Goal: Task Accomplishment & Management: Manage account settings

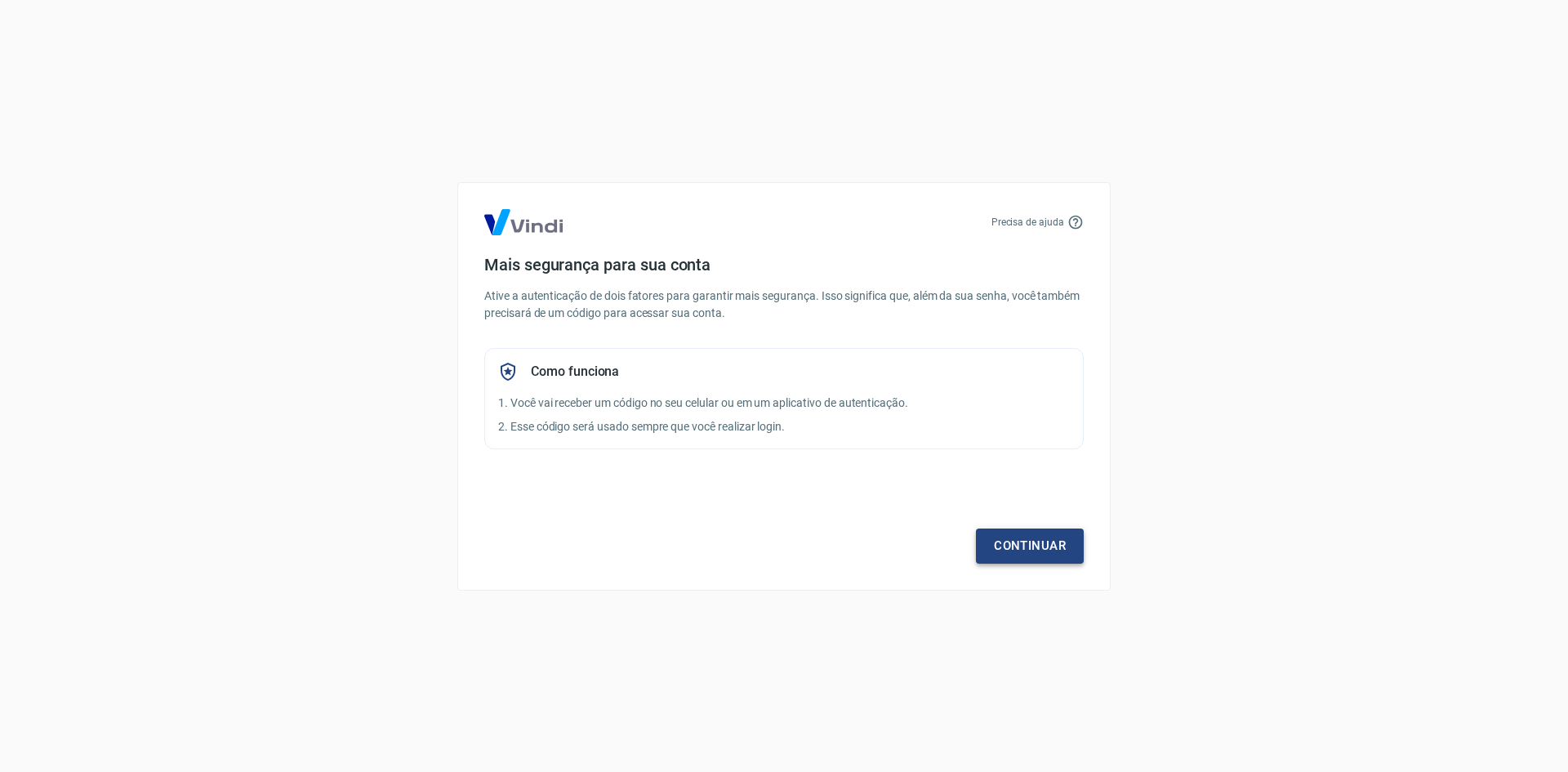
click at [1033, 541] on link "Continuar" at bounding box center [1029, 546] width 108 height 35
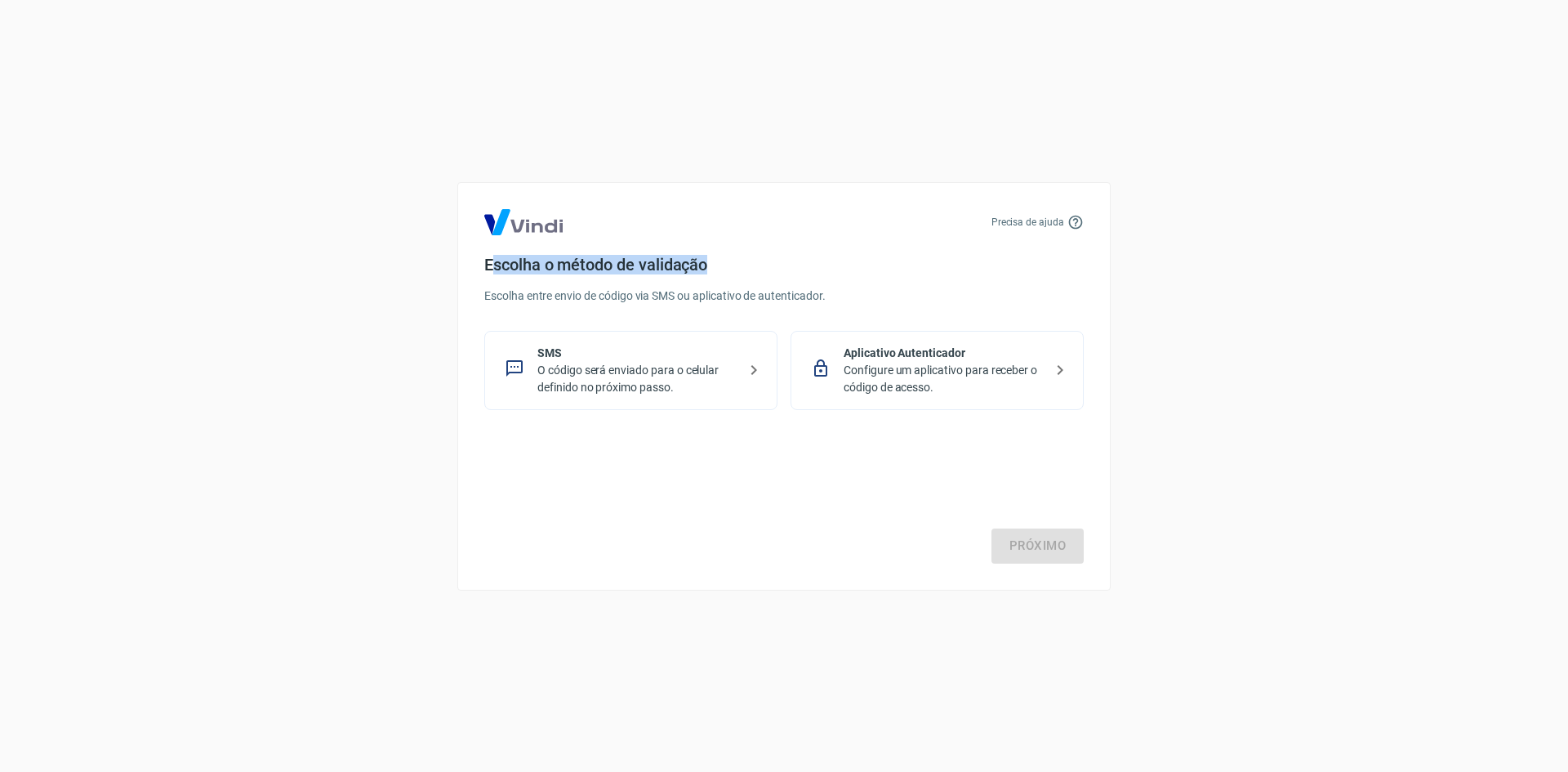
drag, startPoint x: 492, startPoint y: 266, endPoint x: 860, endPoint y: 263, distance: 368.0
click at [860, 263] on h4 "Escolha o método de validação" at bounding box center [784, 264] width 600 height 20
click at [921, 359] on p "Aplicativo Autenticador" at bounding box center [943, 353] width 200 height 17
click at [1029, 548] on link "Próximo" at bounding box center [1038, 546] width 92 height 35
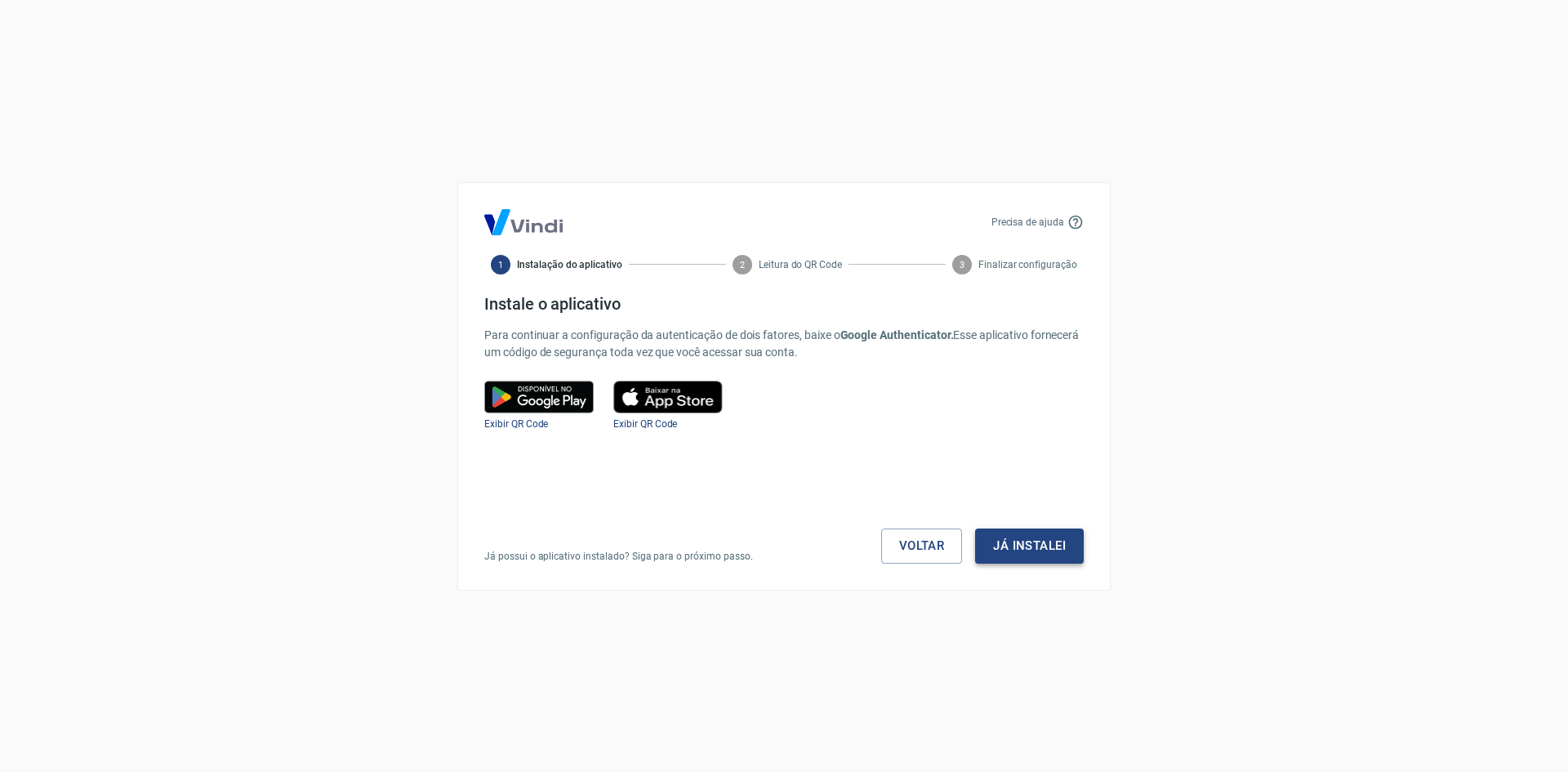
click at [1012, 544] on button "Já instalei" at bounding box center [1029, 546] width 109 height 35
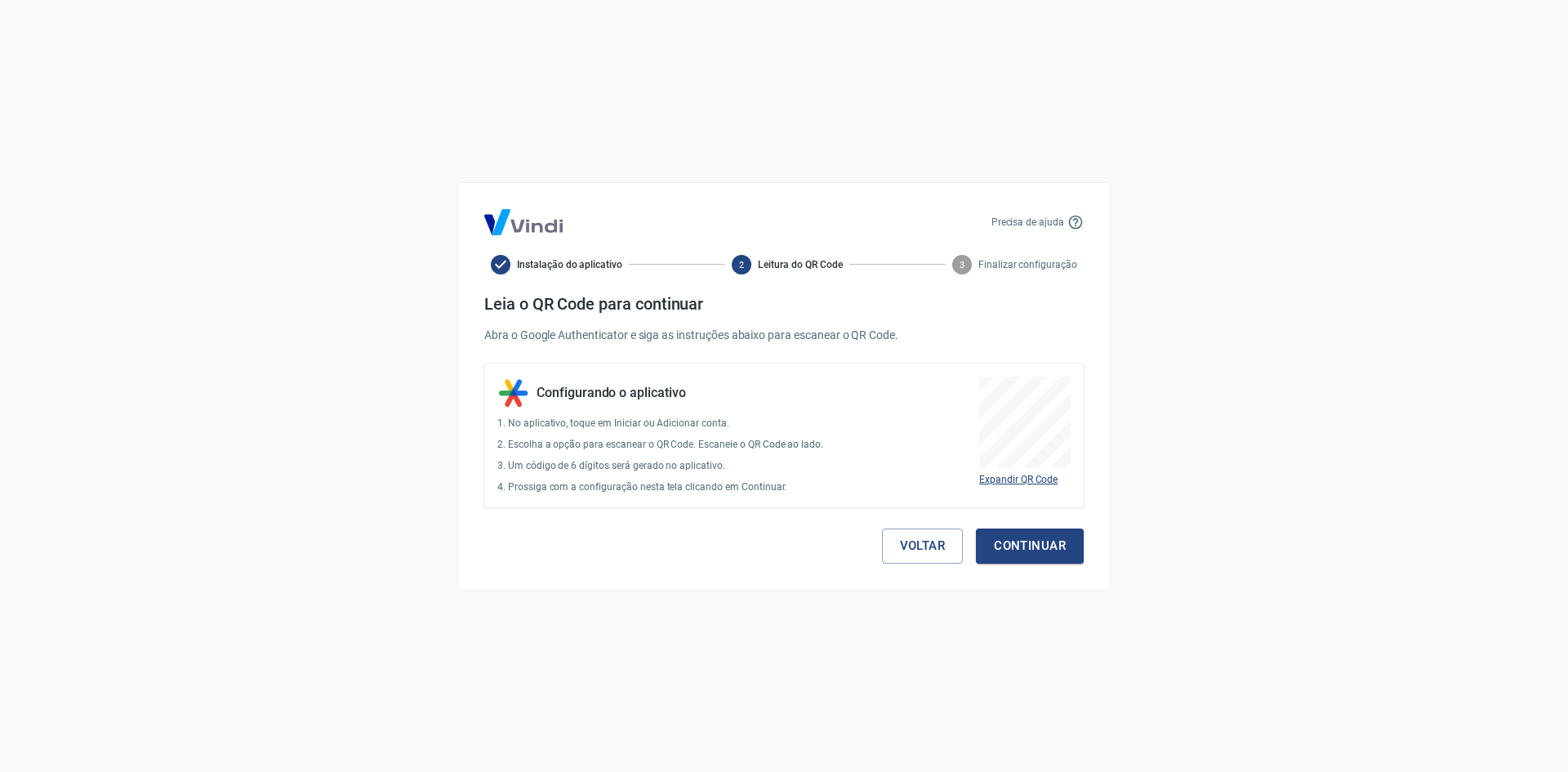
click at [1011, 479] on span "Expandir QR Code" at bounding box center [1018, 480] width 78 height 12
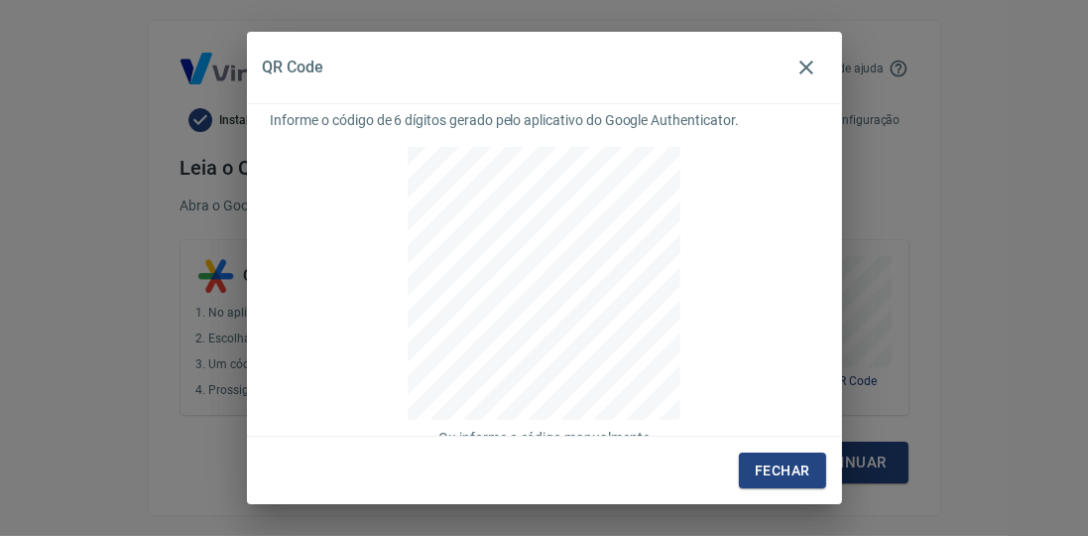
scroll to position [7, 0]
click at [776, 473] on button "Fechar" at bounding box center [782, 470] width 86 height 37
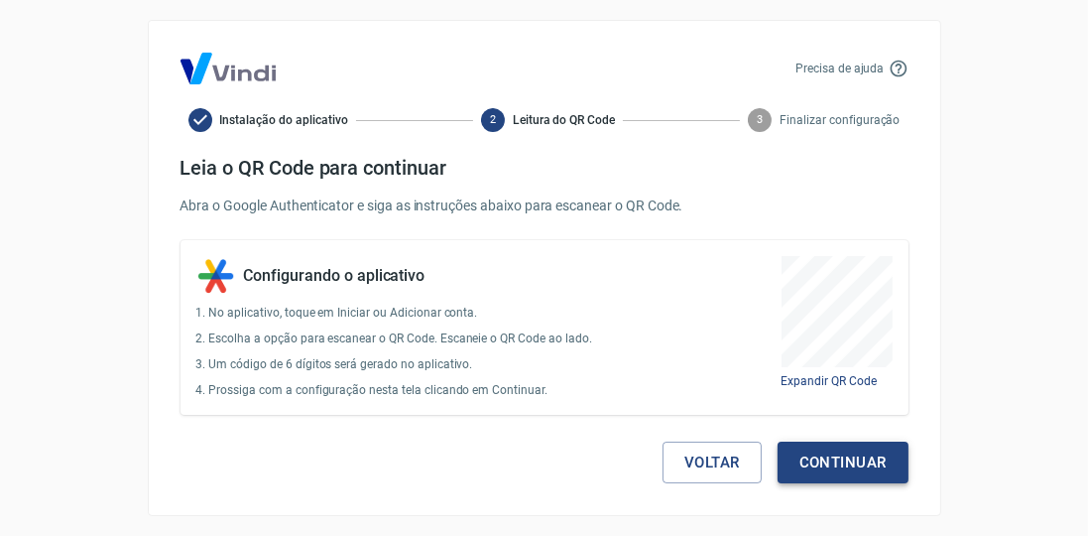
click at [826, 472] on button "Continuar" at bounding box center [842, 462] width 131 height 42
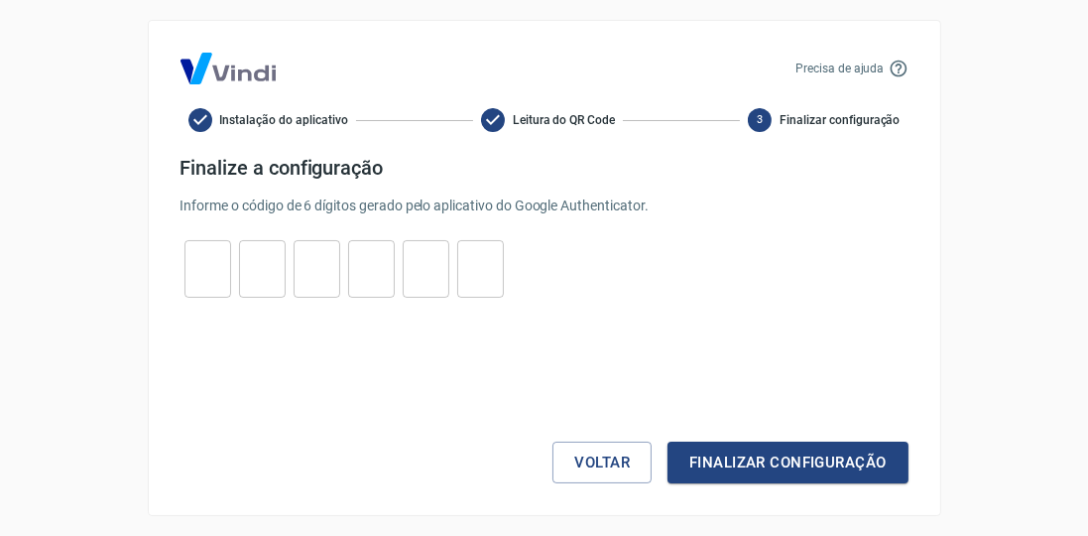
click at [219, 272] on input "tel" at bounding box center [207, 269] width 47 height 43
type input "4"
type input "0"
type input "9"
type input "5"
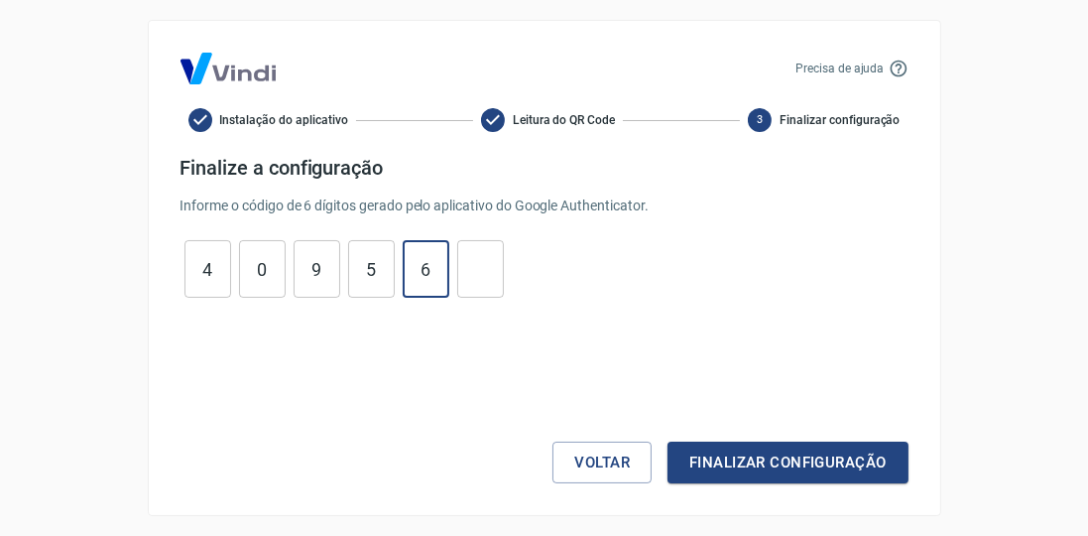
type input "6"
type input "9"
click at [667, 441] on button "Finalizar configuração" at bounding box center [787, 462] width 240 height 42
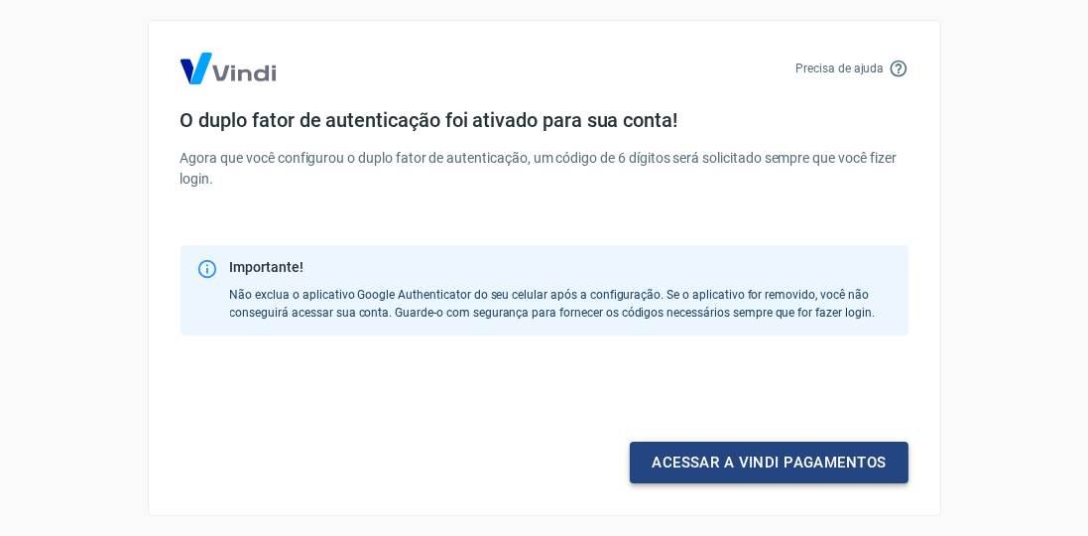
click at [723, 445] on link "Acessar a Vindi pagamentos" at bounding box center [769, 462] width 278 height 42
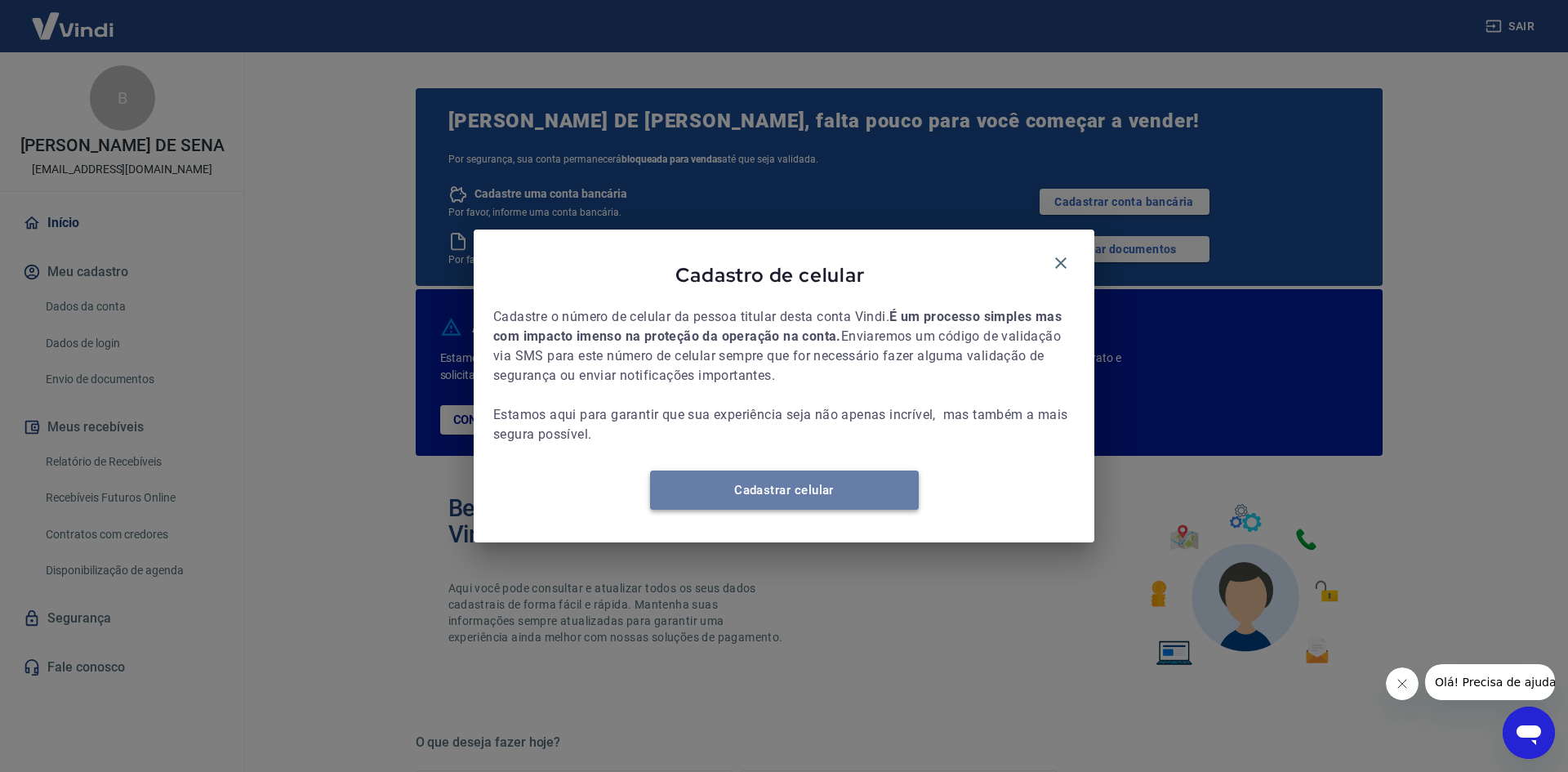
click at [730, 498] on link "Cadastrar celular" at bounding box center [784, 490] width 268 height 40
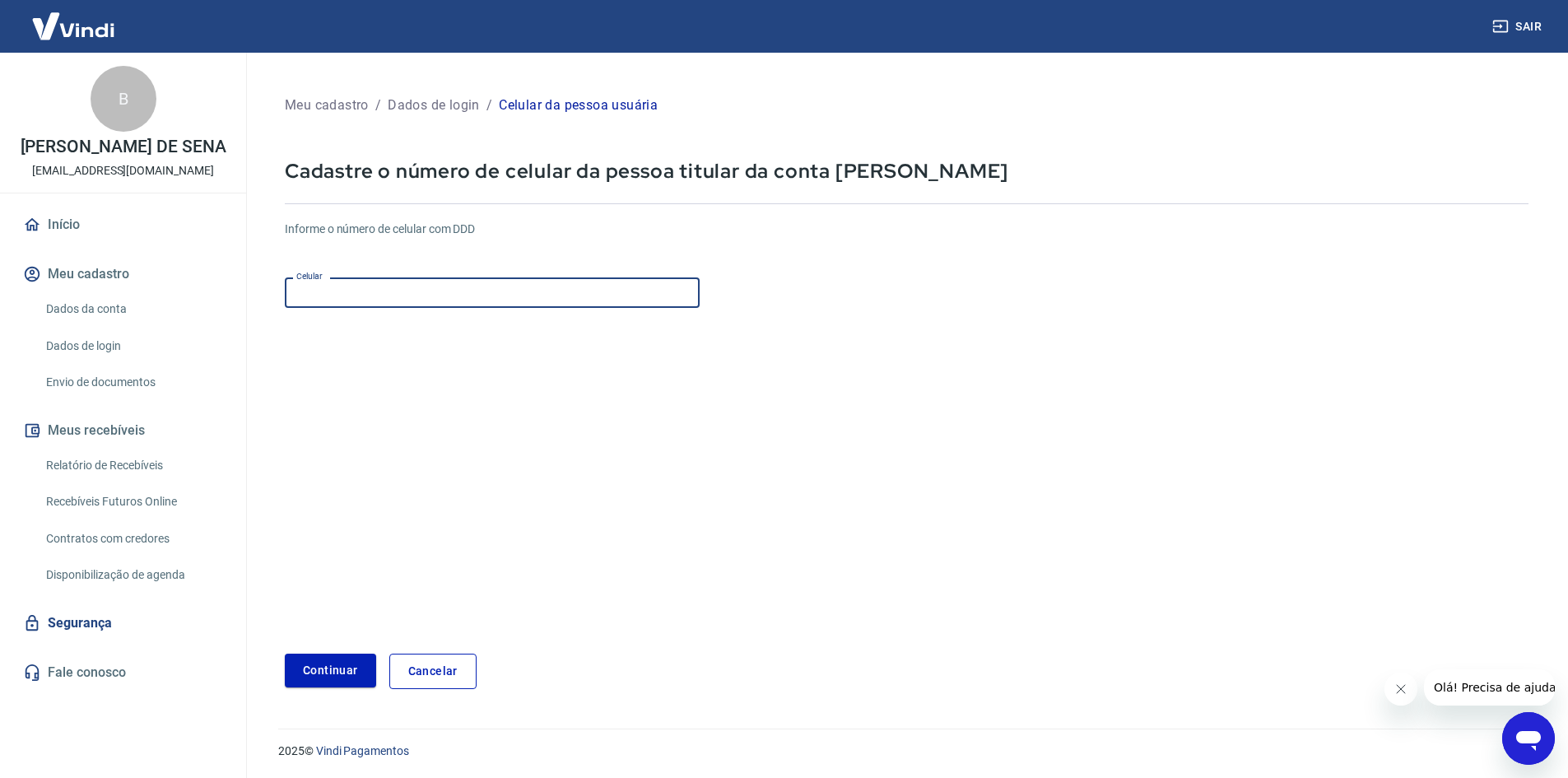
click at [335, 292] on input "Celular" at bounding box center [492, 292] width 415 height 31
type input "[PHONE_NUMBER]"
click at [325, 685] on button "Continuar" at bounding box center [330, 670] width 91 height 34
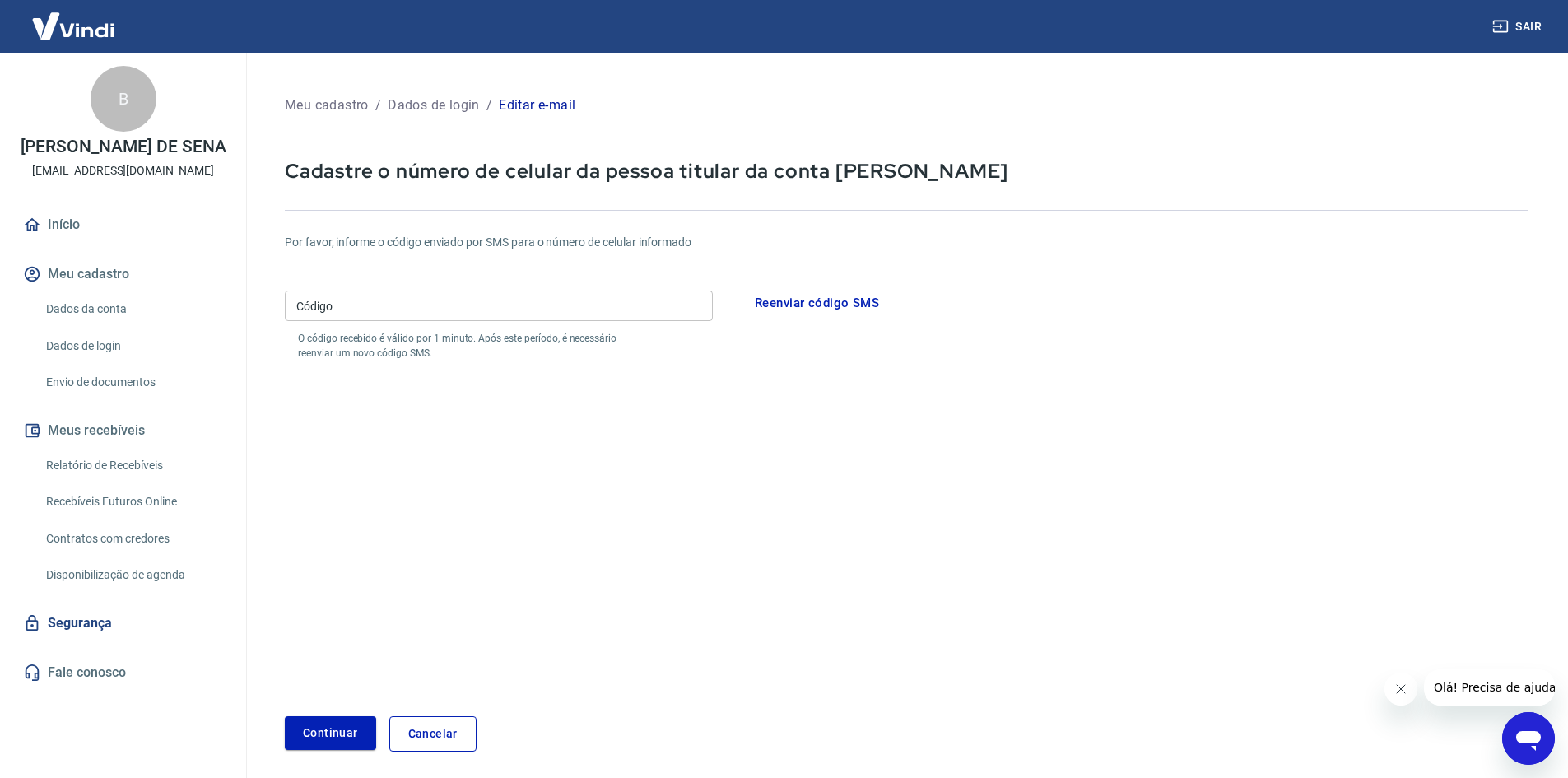
click at [574, 294] on input "Código" at bounding box center [499, 306] width 428 height 31
click at [335, 743] on button "Continuar" at bounding box center [330, 733] width 91 height 34
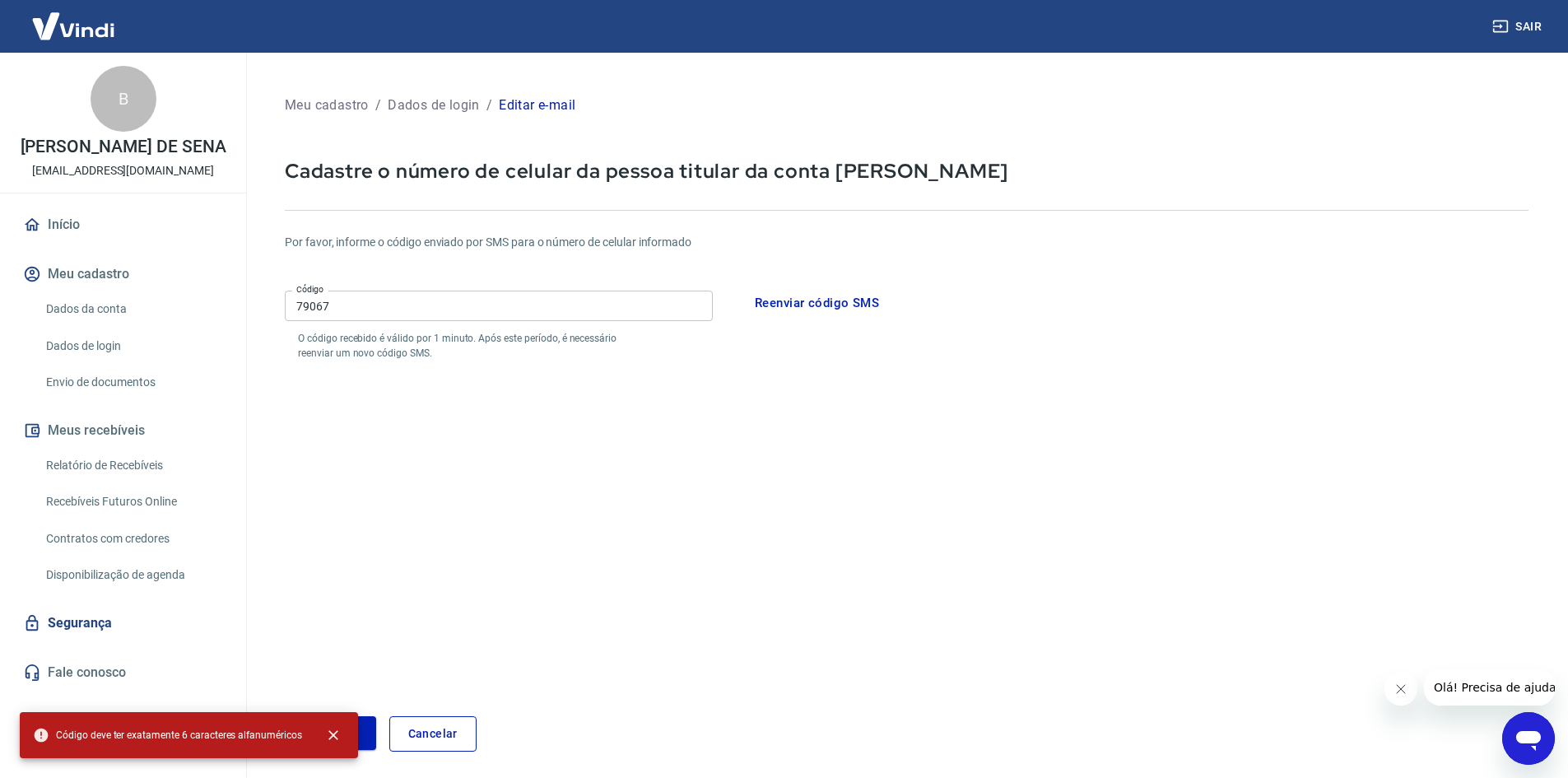
click at [347, 319] on input "79067" at bounding box center [499, 306] width 428 height 31
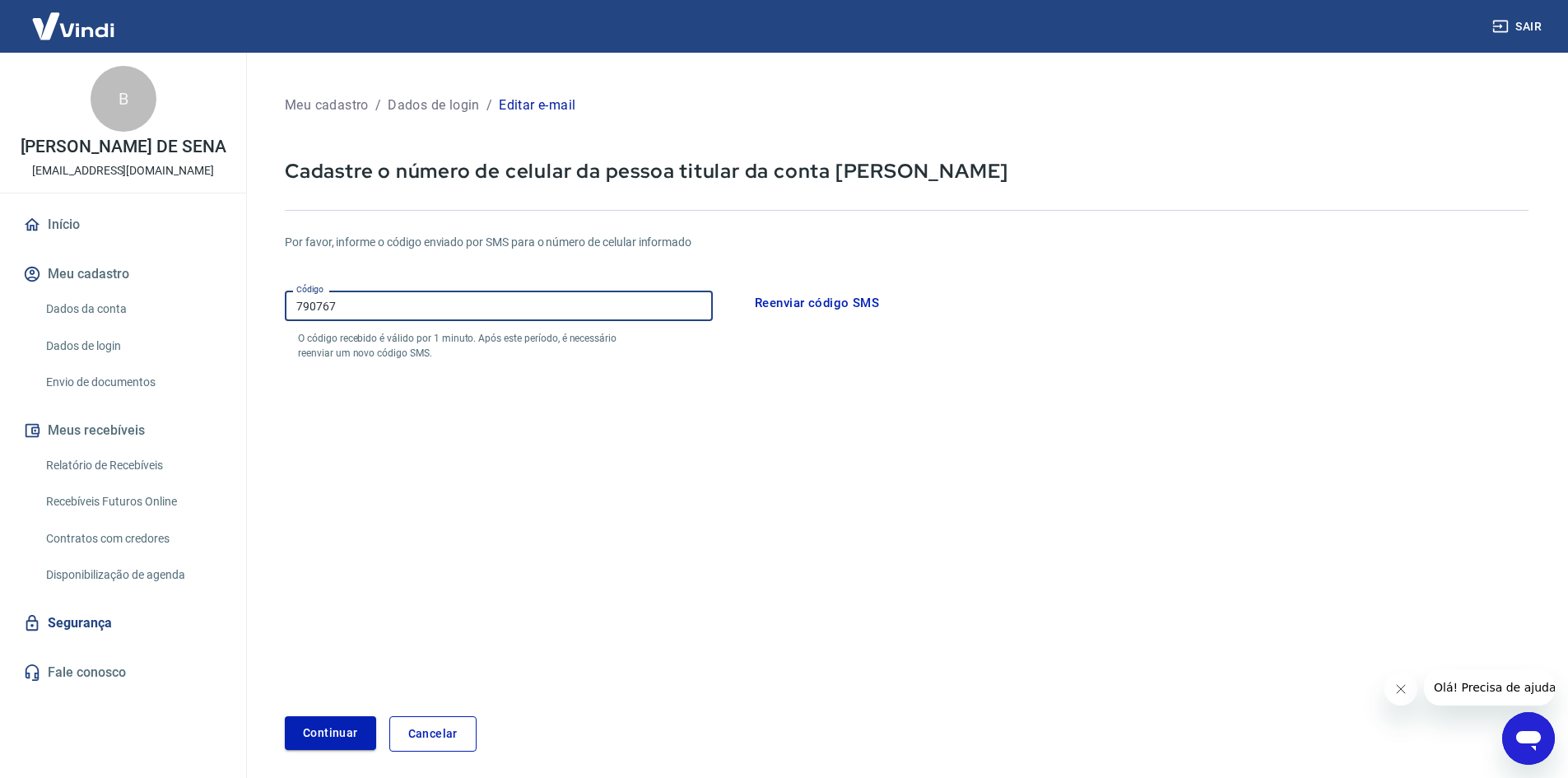
type input "790767"
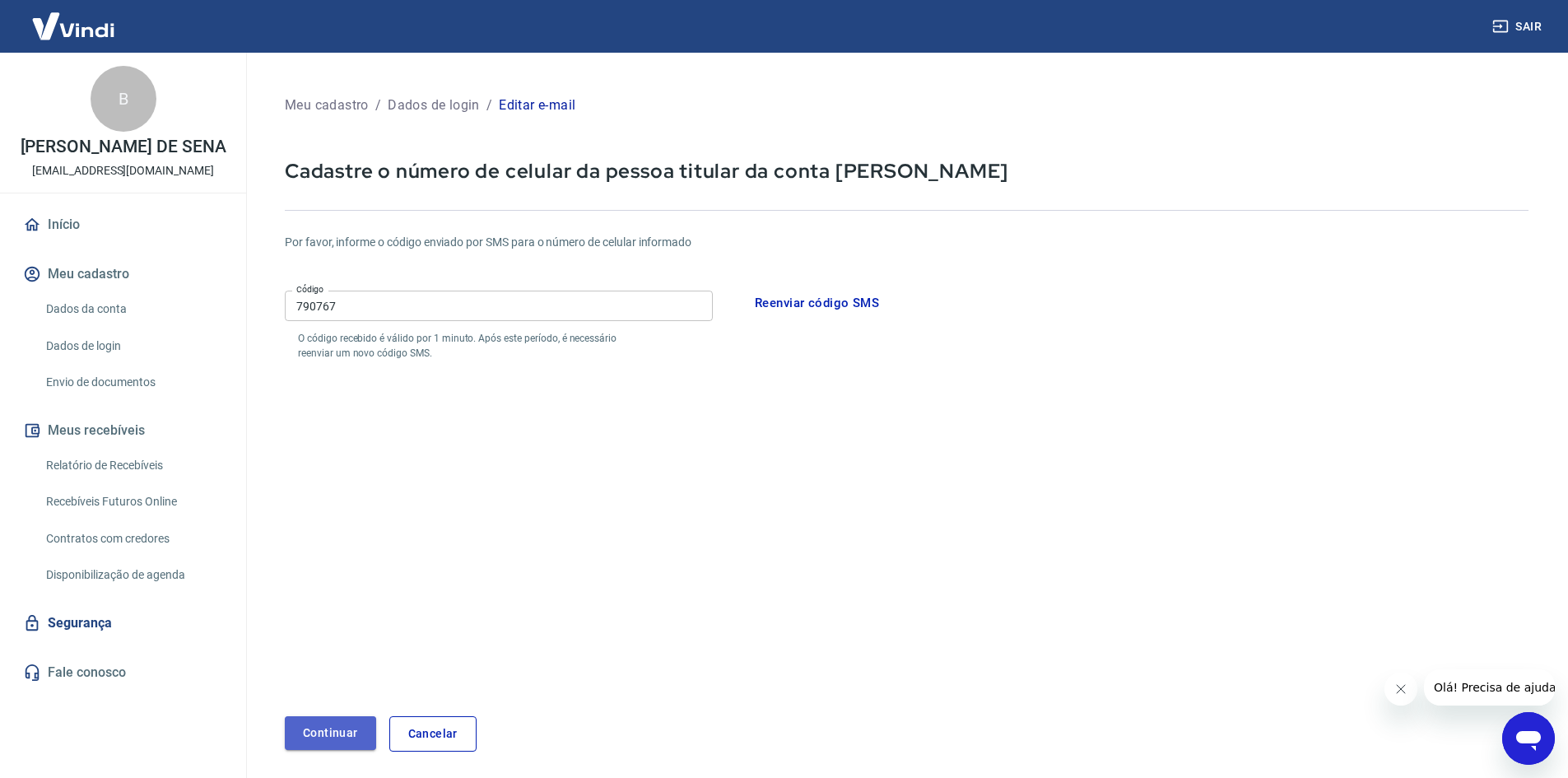
click at [320, 730] on button "Continuar" at bounding box center [330, 733] width 91 height 34
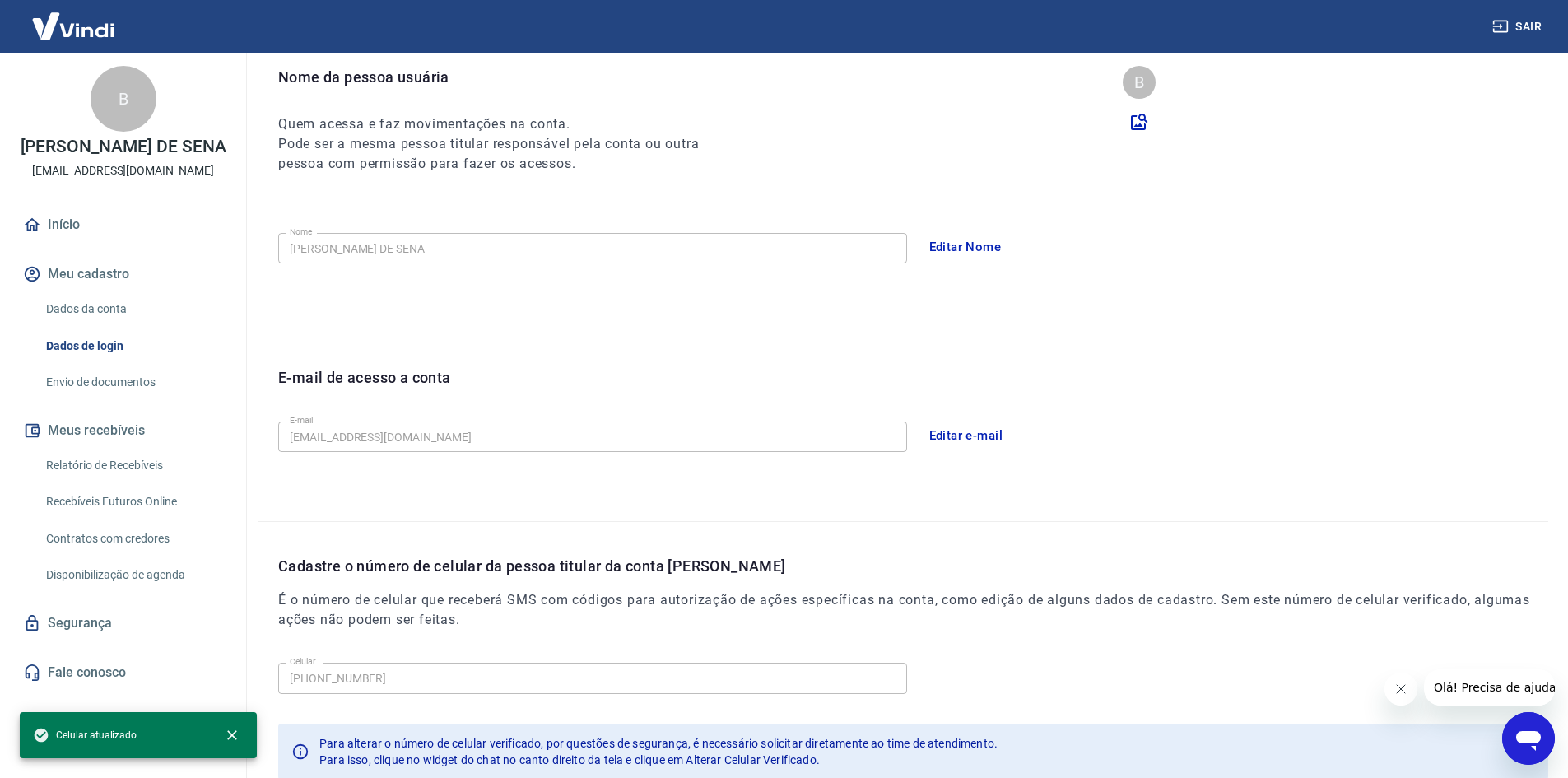
scroll to position [276, 0]
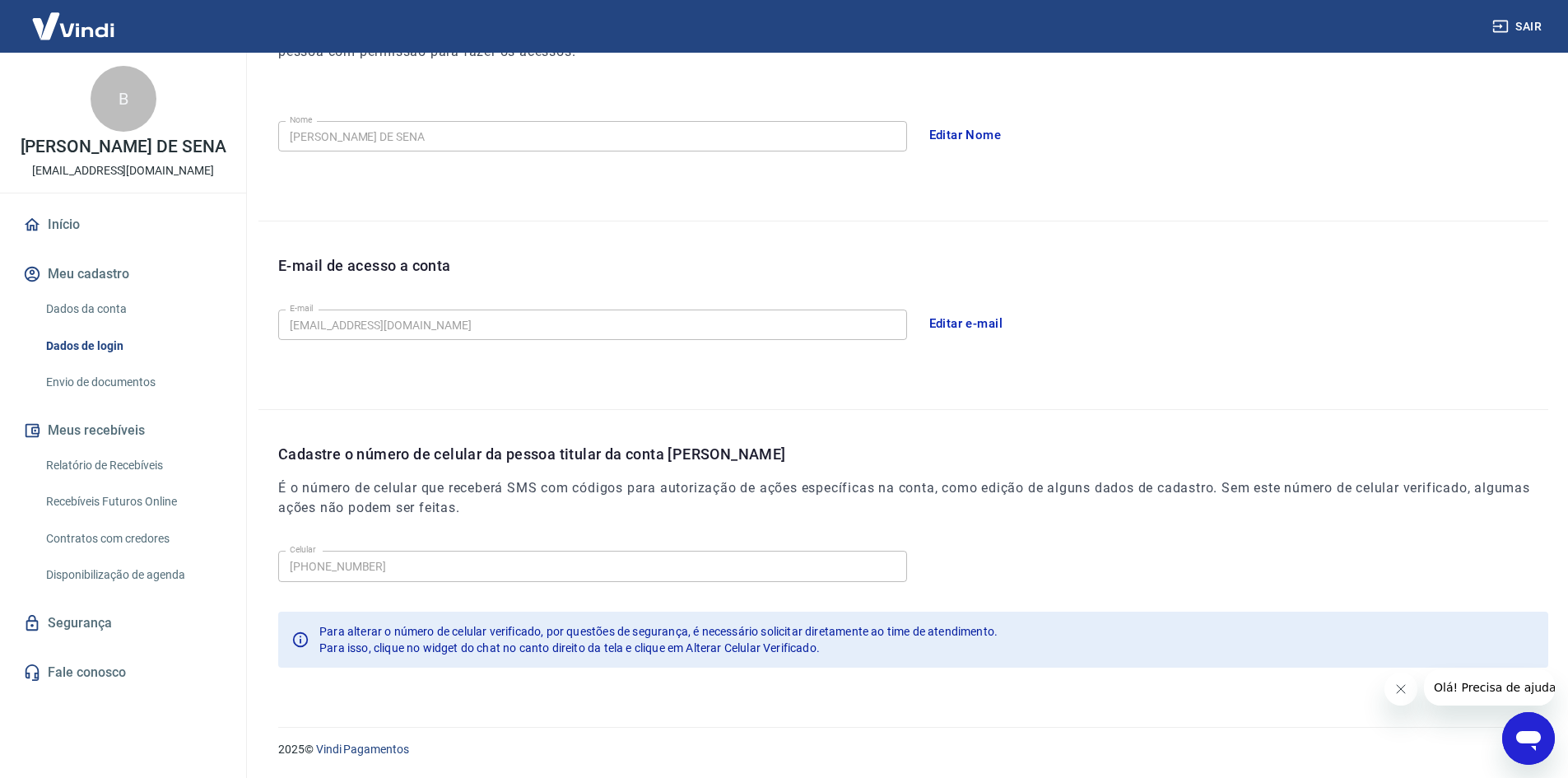
click at [158, 399] on link "Envio de documentos" at bounding box center [133, 382] width 187 height 34
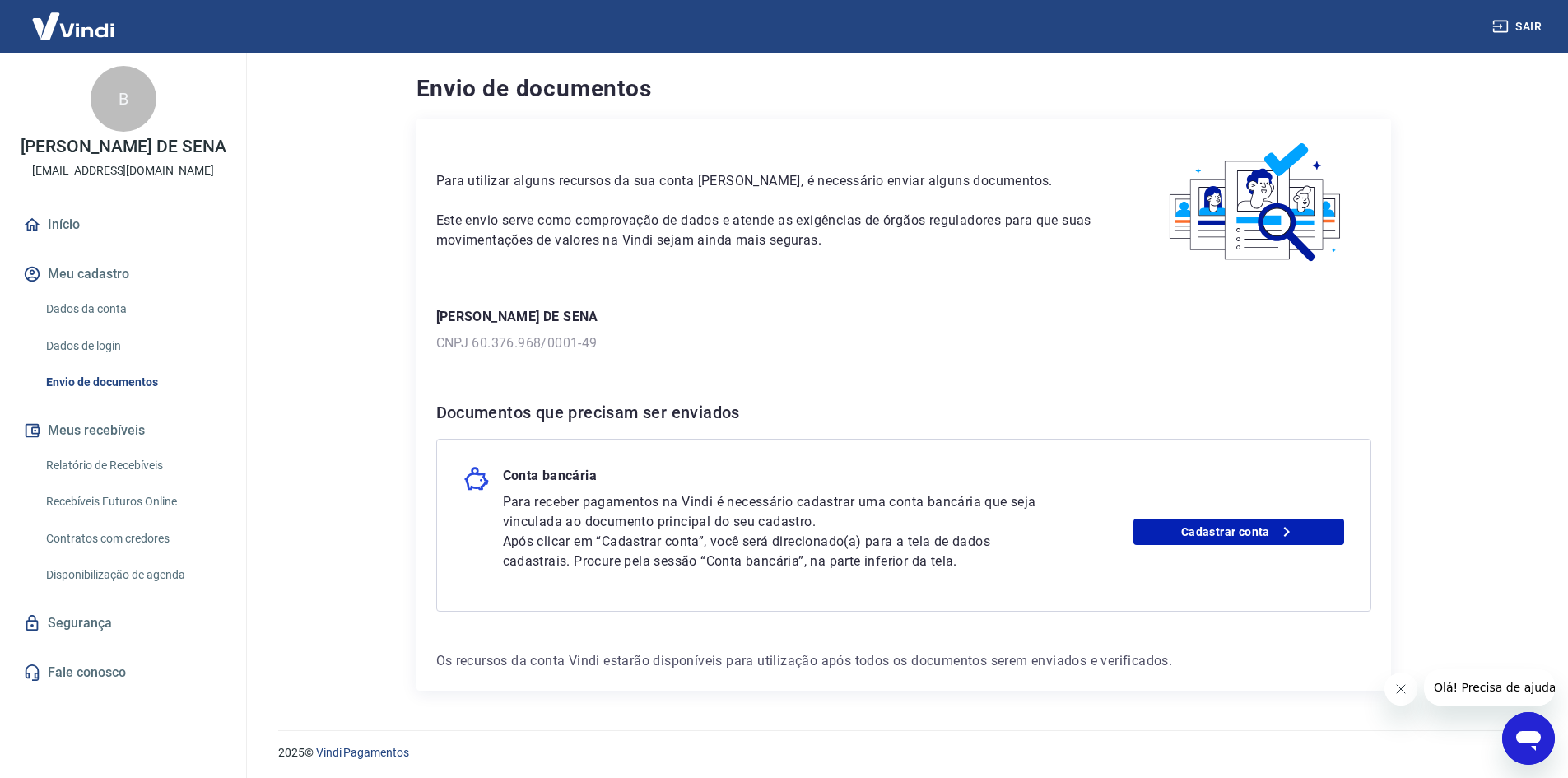
scroll to position [3, 0]
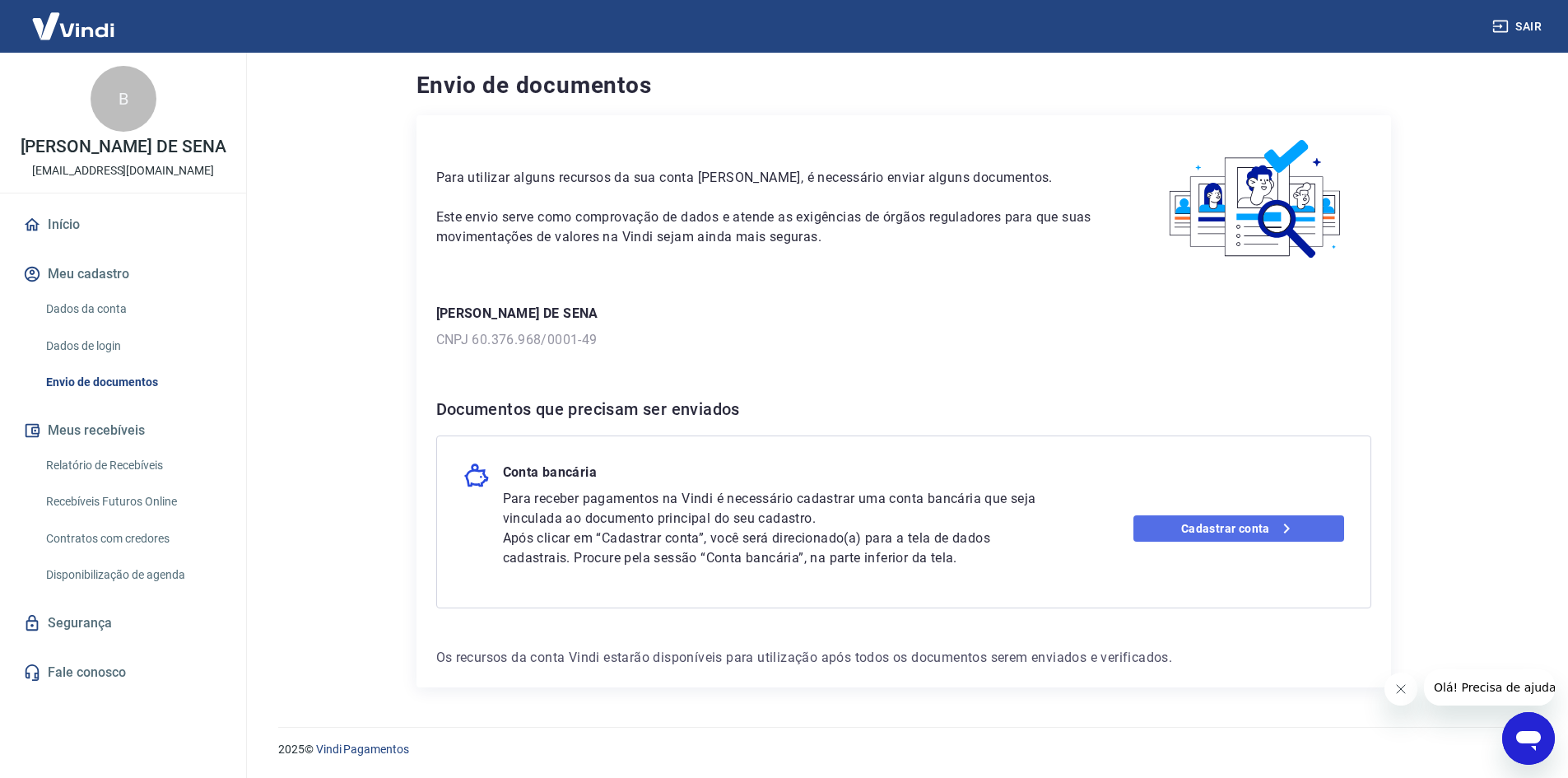
click at [1228, 527] on link "Cadastrar conta" at bounding box center [1239, 529] width 211 height 27
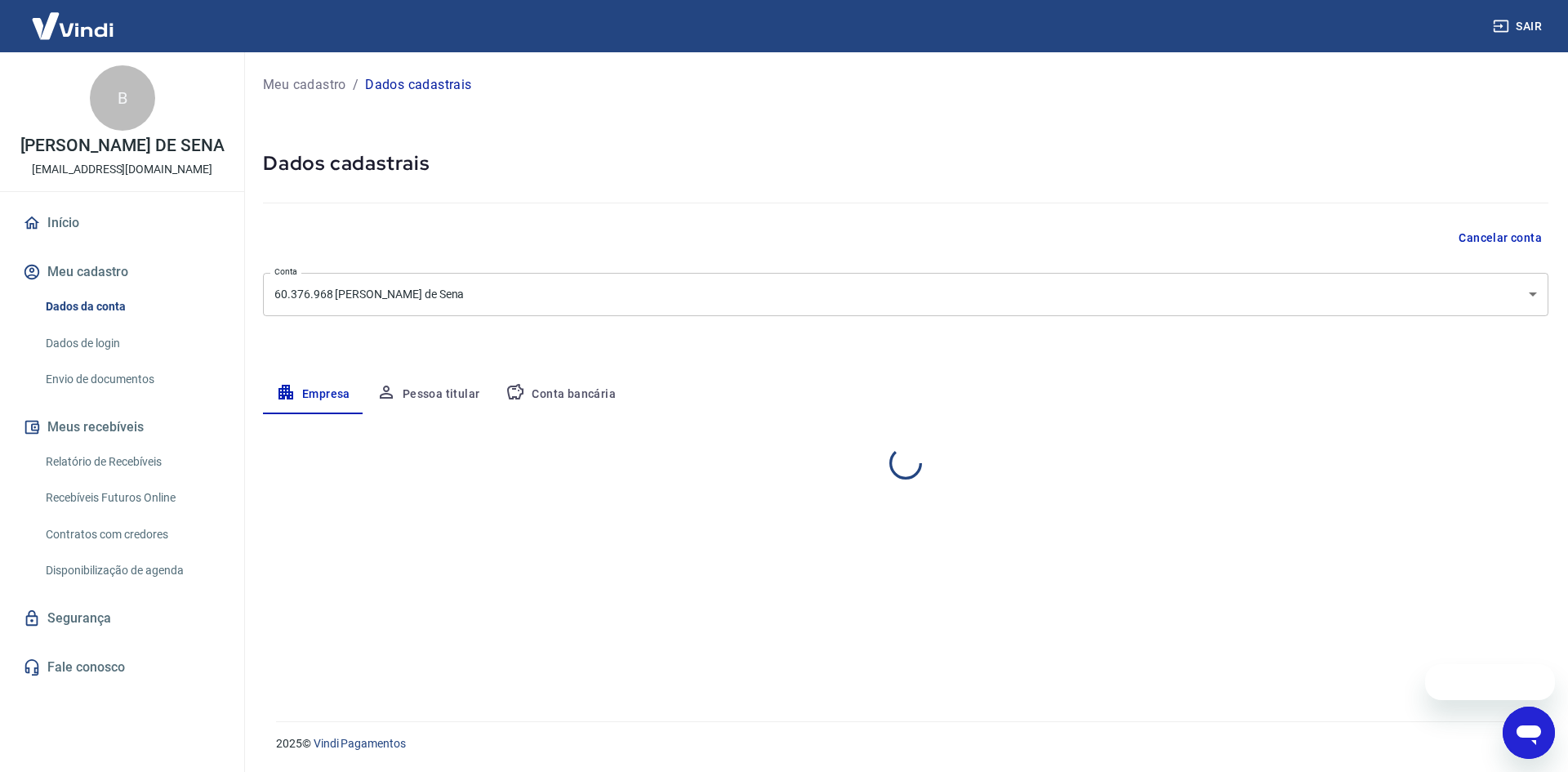
select select "SP"
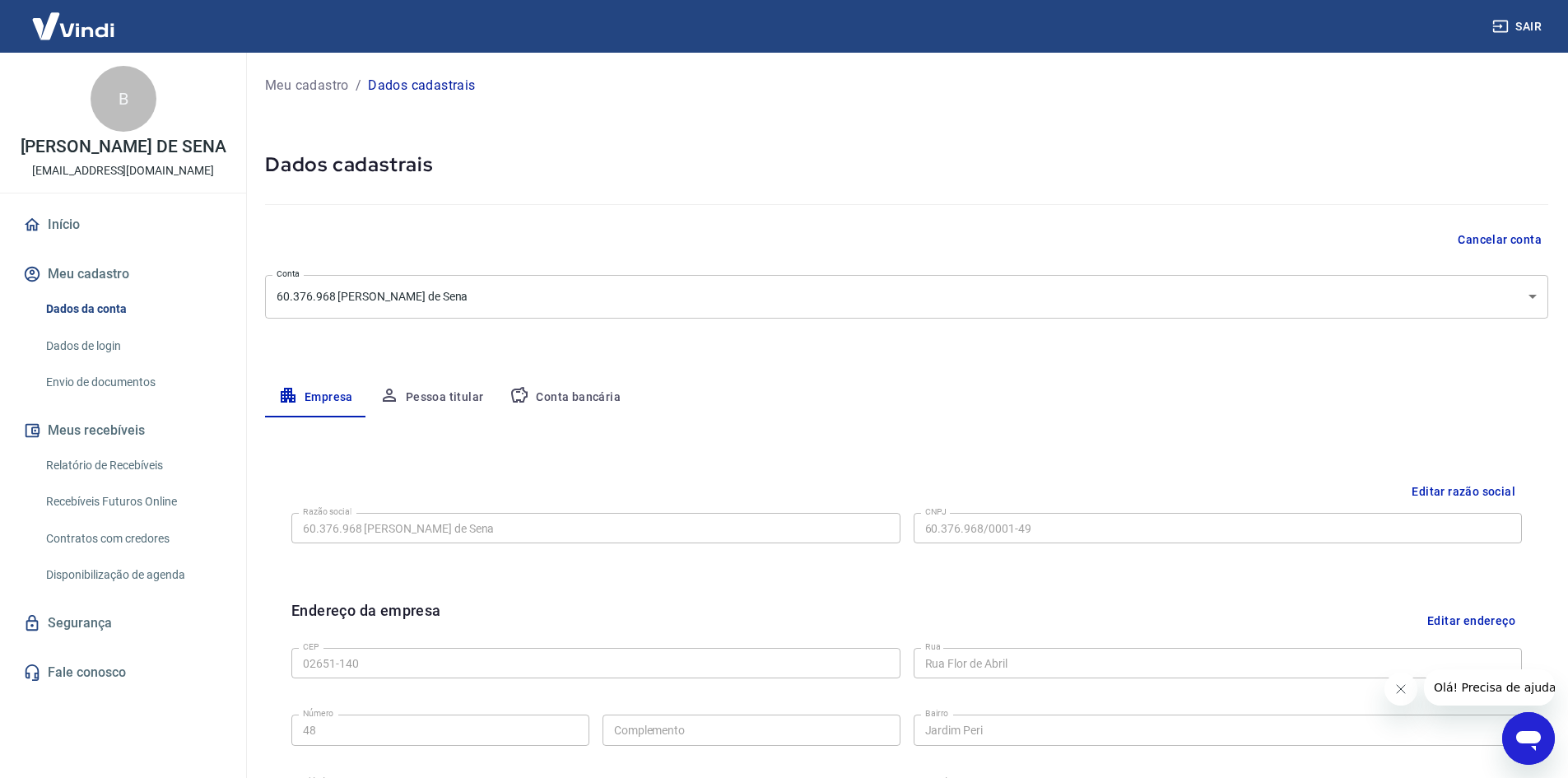
click at [525, 394] on icon "button" at bounding box center [520, 394] width 17 height 16
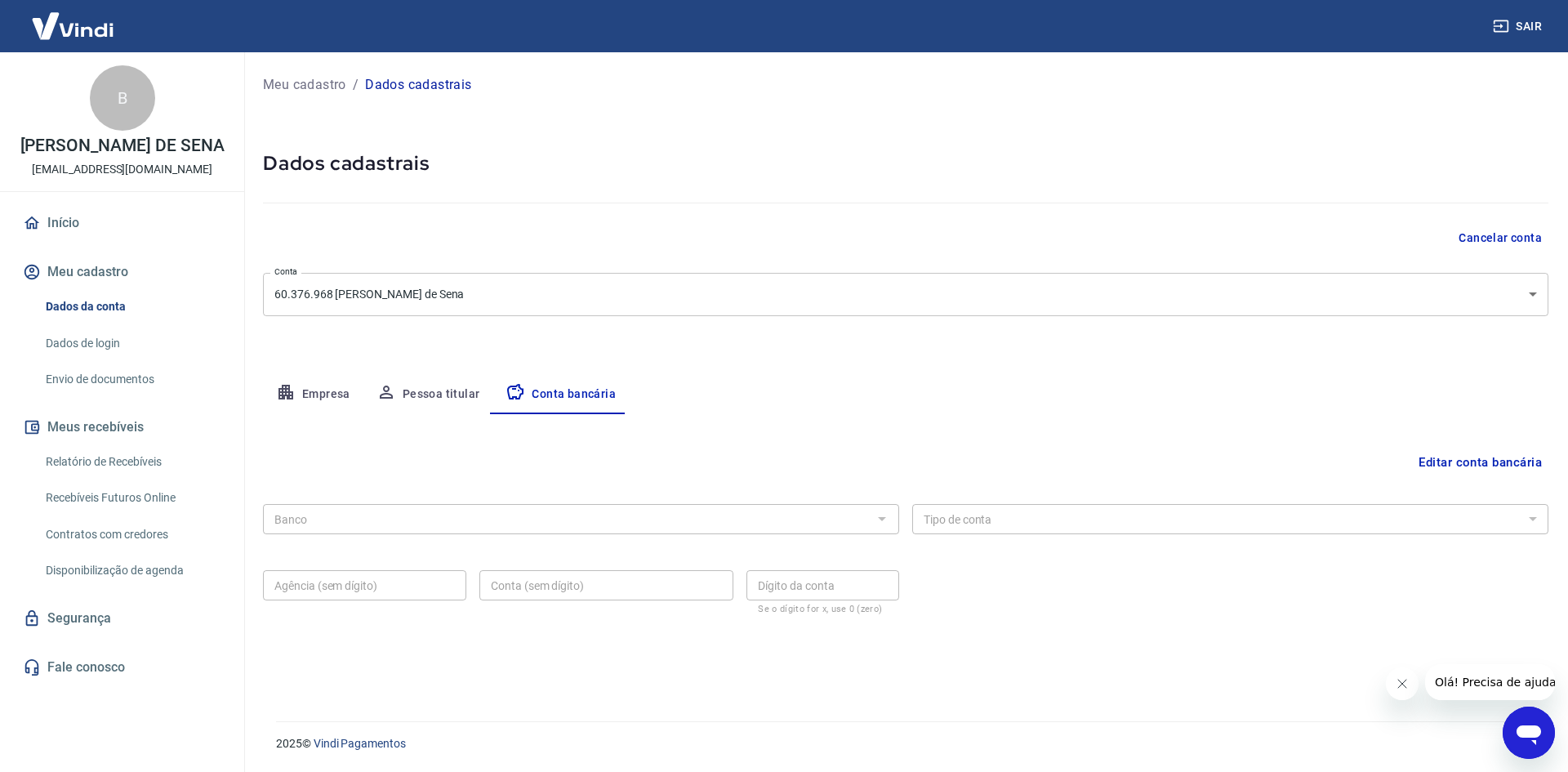
click at [880, 522] on div at bounding box center [881, 519] width 21 height 23
click at [1488, 464] on button "Editar conta bancária" at bounding box center [1481, 462] width 137 height 31
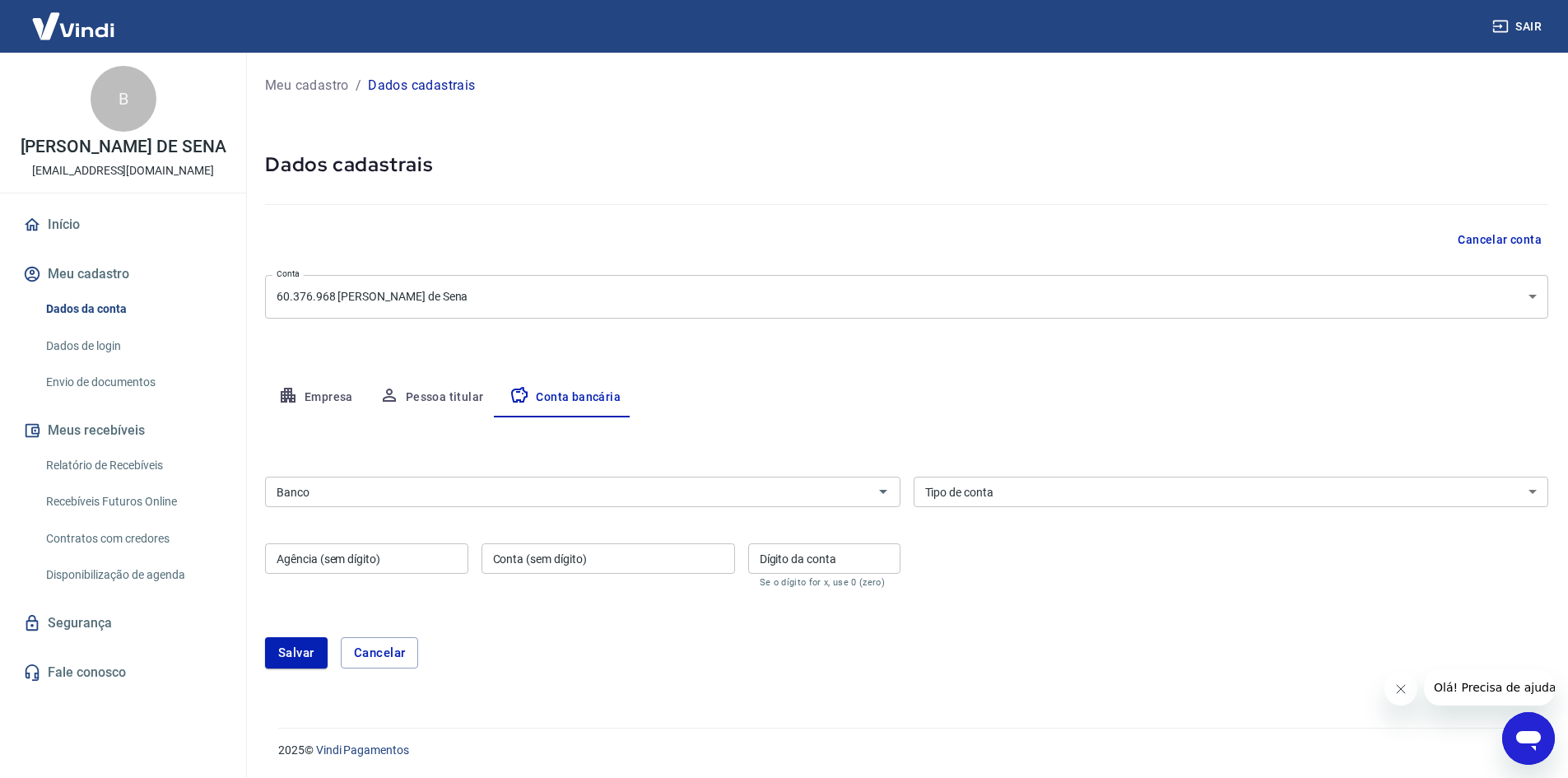
click at [450, 496] on input "Banco" at bounding box center [569, 492] width 598 height 21
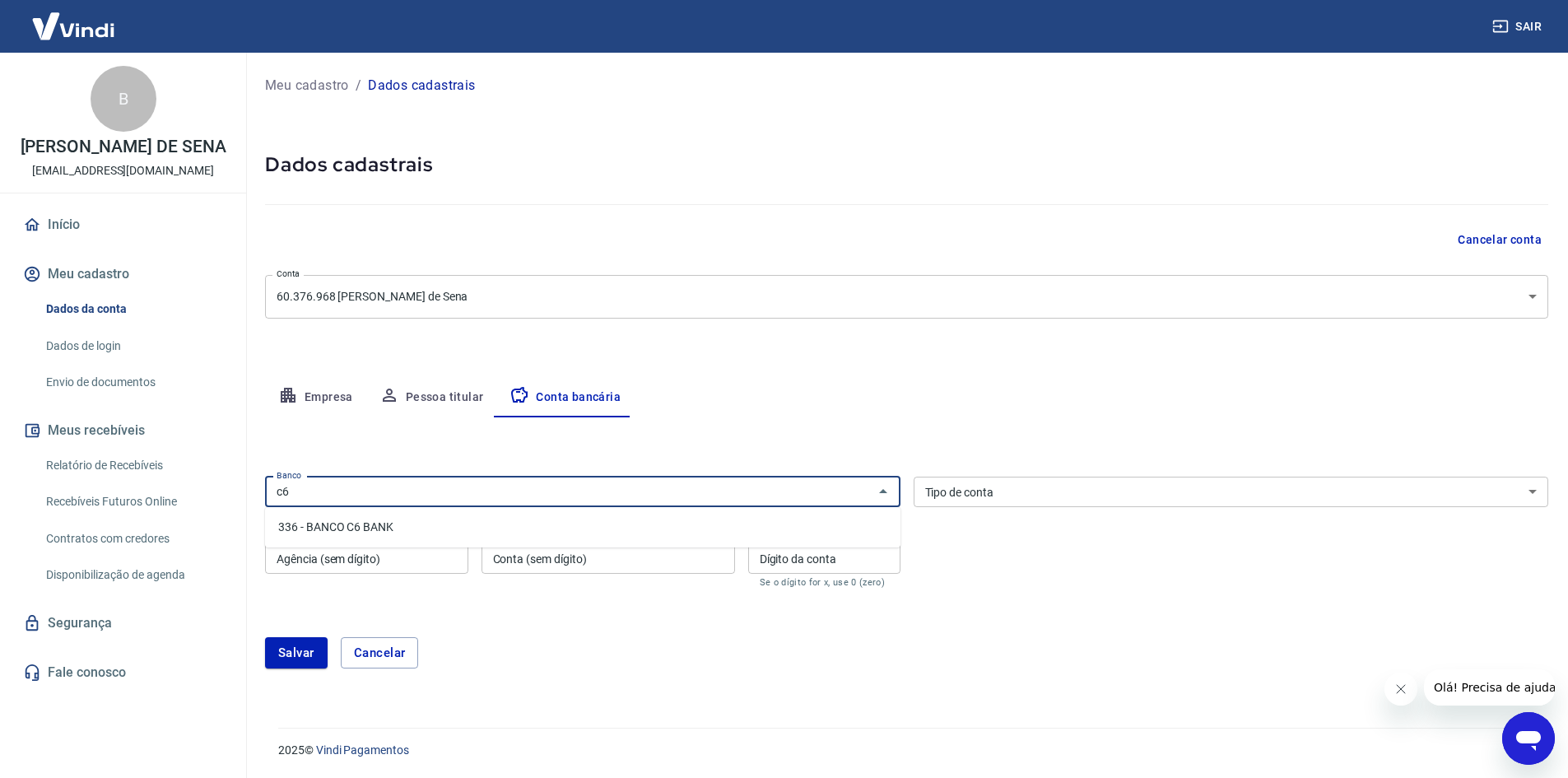
click at [340, 531] on li "336 - BANCO C6 BANK" at bounding box center [583, 527] width 636 height 27
type input "336 - BANCO C6 BANK"
click at [362, 569] on input "Agência (sem dígito)" at bounding box center [366, 559] width 203 height 31
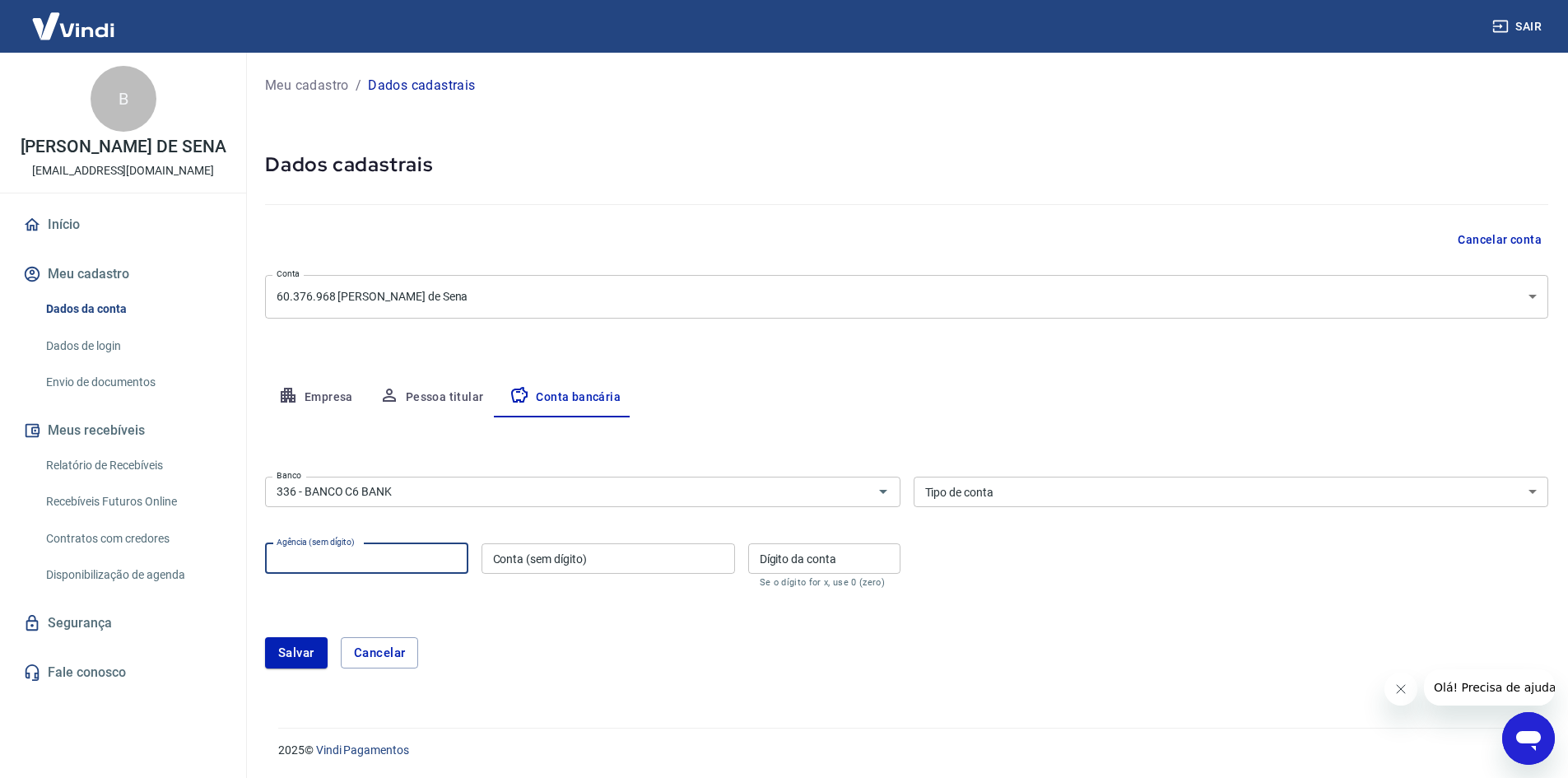
paste input "0001"
type input "0001"
click at [534, 565] on input "Conta (sem dígito)" at bounding box center [608, 559] width 253 height 31
paste input "39240012-0"
type input "39240012"
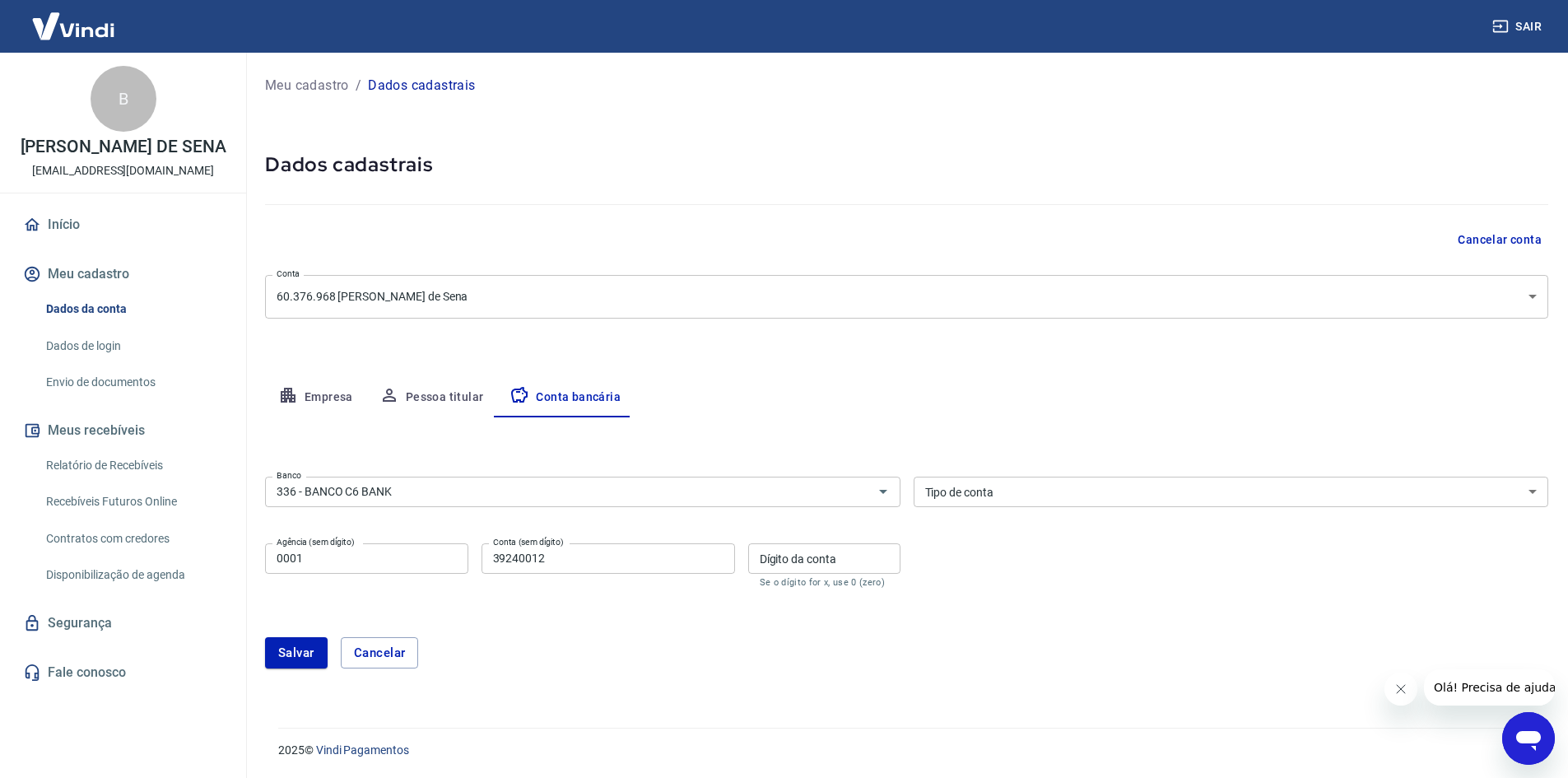
click at [850, 379] on div "Empresa Pessoa titular Conta bancária" at bounding box center [906, 398] width 1283 height 40
click at [802, 566] on input "Dígito da conta" at bounding box center [823, 559] width 152 height 31
type input "0"
click at [793, 395] on div "Empresa Pessoa titular Conta bancária" at bounding box center [906, 398] width 1283 height 40
click at [1047, 490] on select "Conta Corrente Conta Poupança" at bounding box center [1232, 492] width 636 height 31
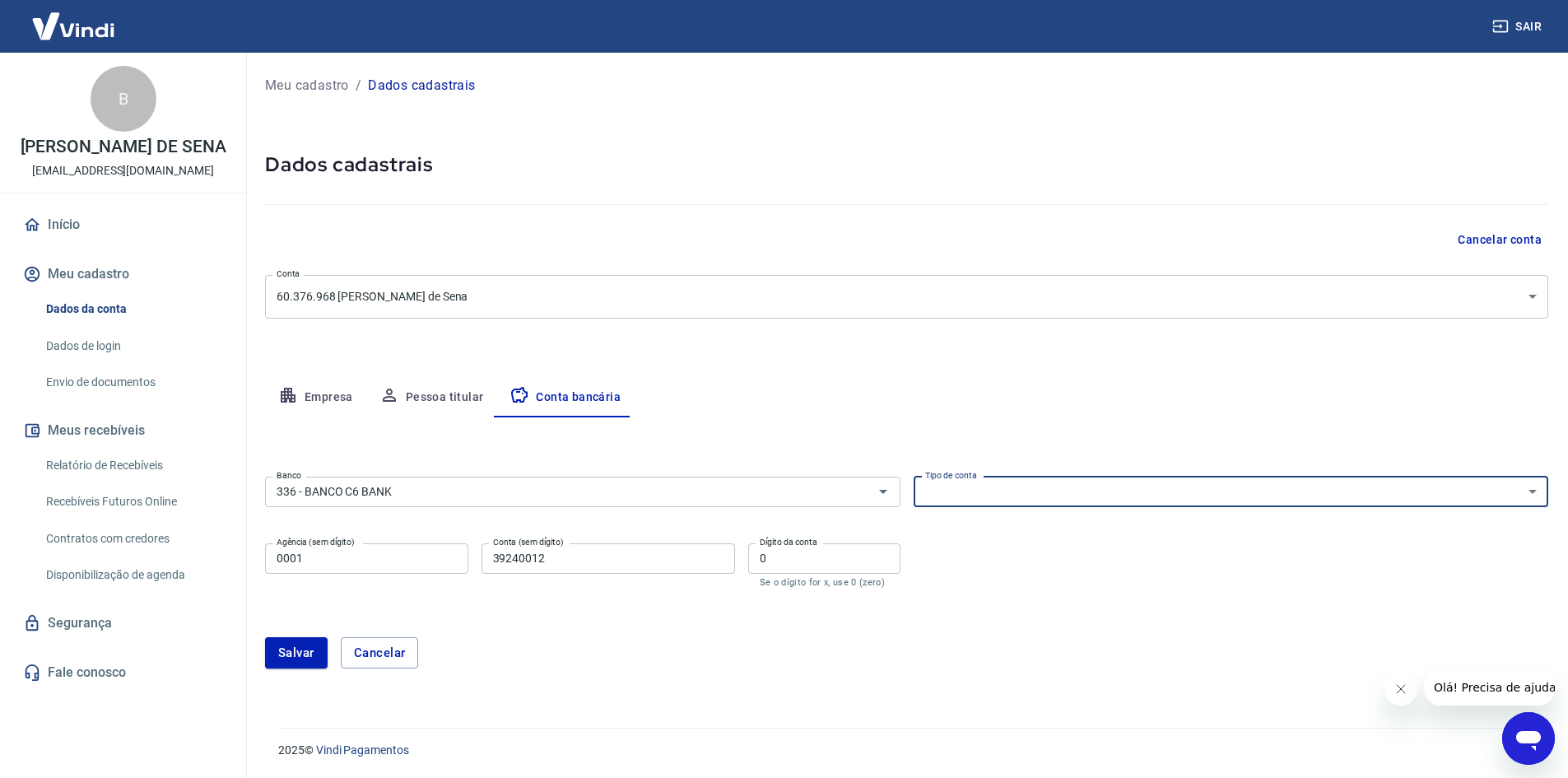
select select "1"
click at [914, 477] on select "Conta Corrente Conta Poupança" at bounding box center [1232, 492] width 636 height 31
click at [1076, 610] on form "Banco 336 - BANCO C6 BANK Banco Tipo de conta Conta Corrente Conta Poupança Tip…" at bounding box center [906, 579] width 1283 height 218
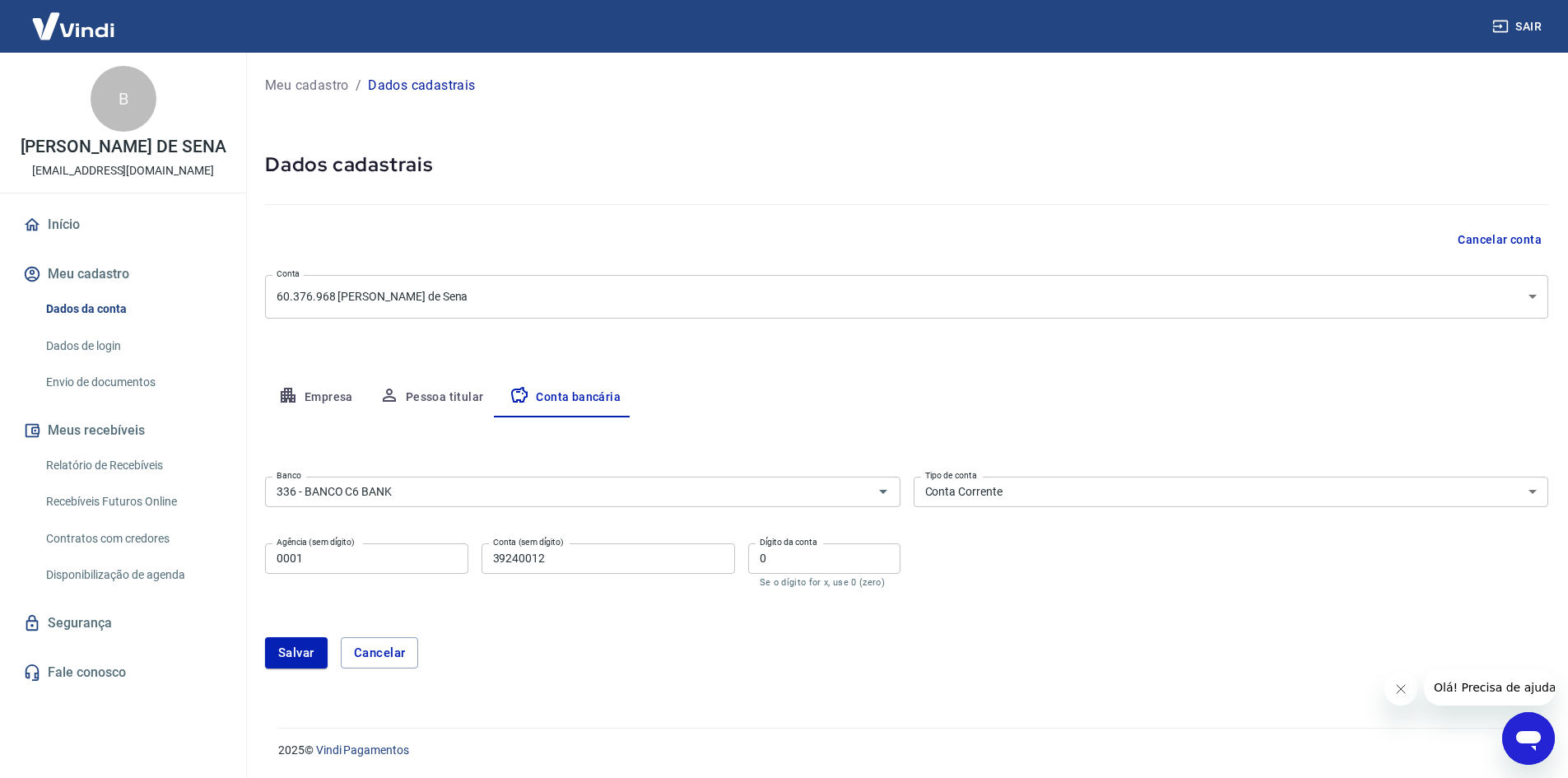
scroll to position [1, 0]
click at [310, 640] on button "Salvar" at bounding box center [296, 653] width 62 height 32
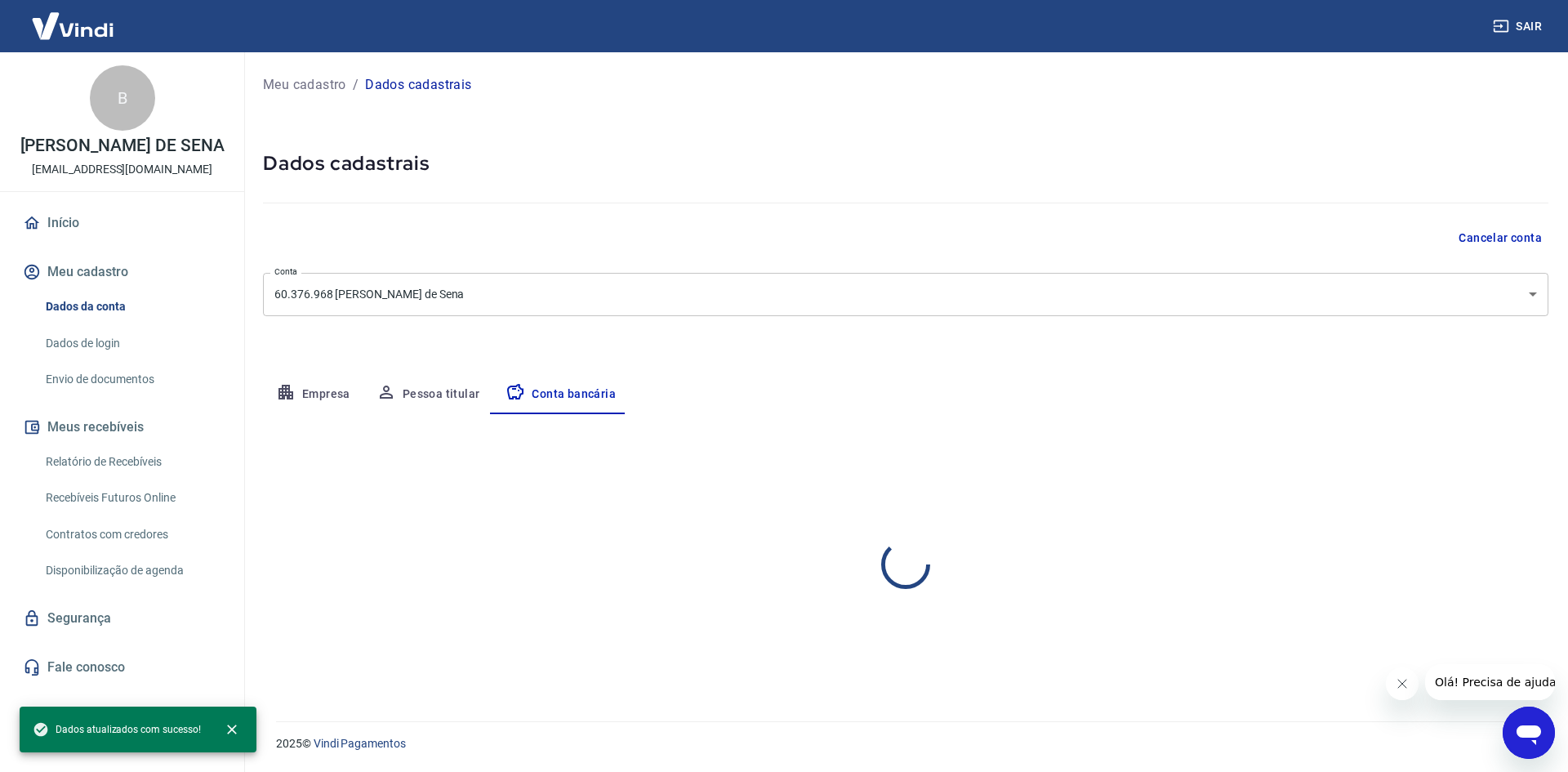
select select "1"
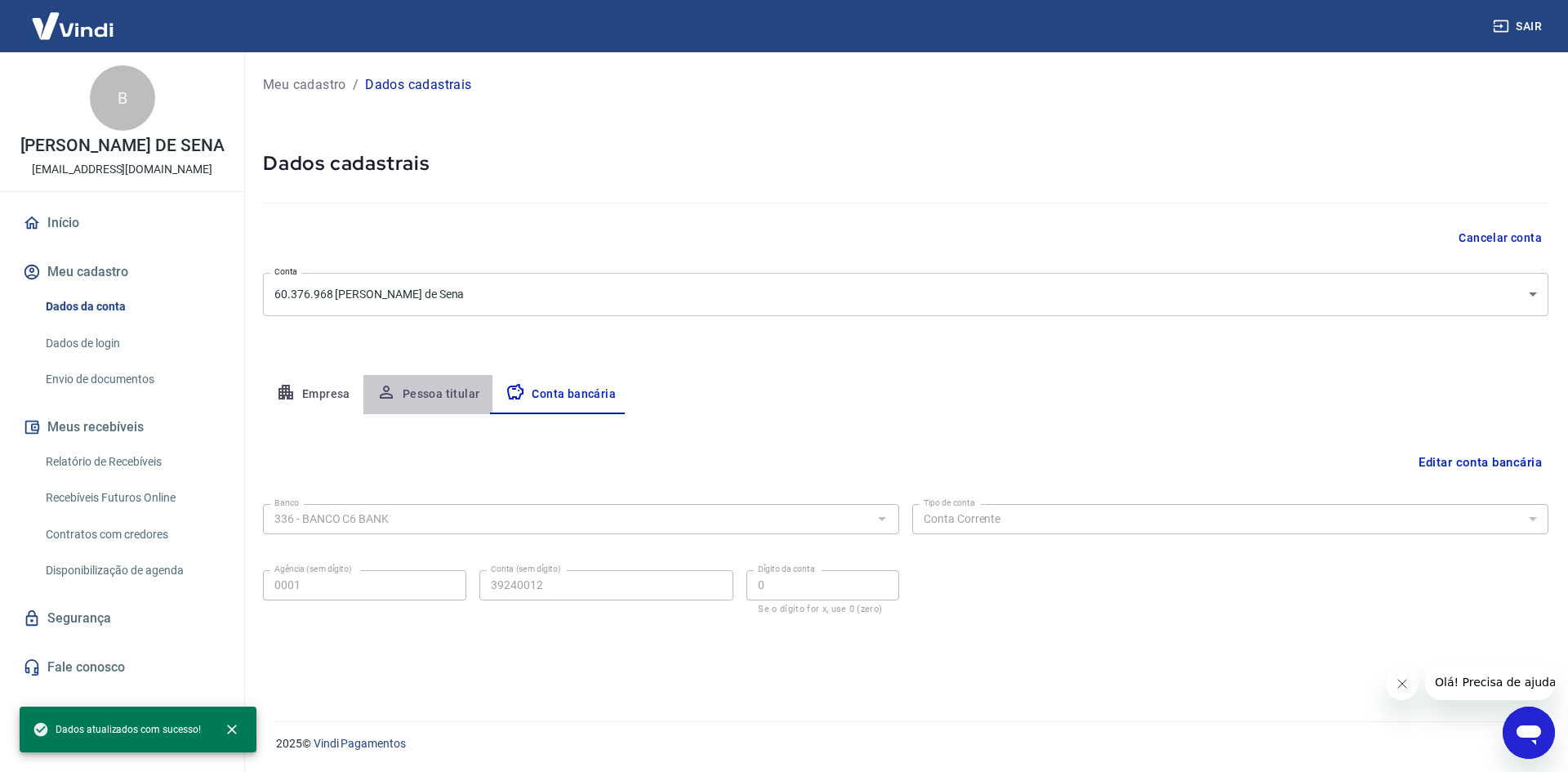
click at [422, 388] on button "Pessoa titular" at bounding box center [428, 395] width 130 height 40
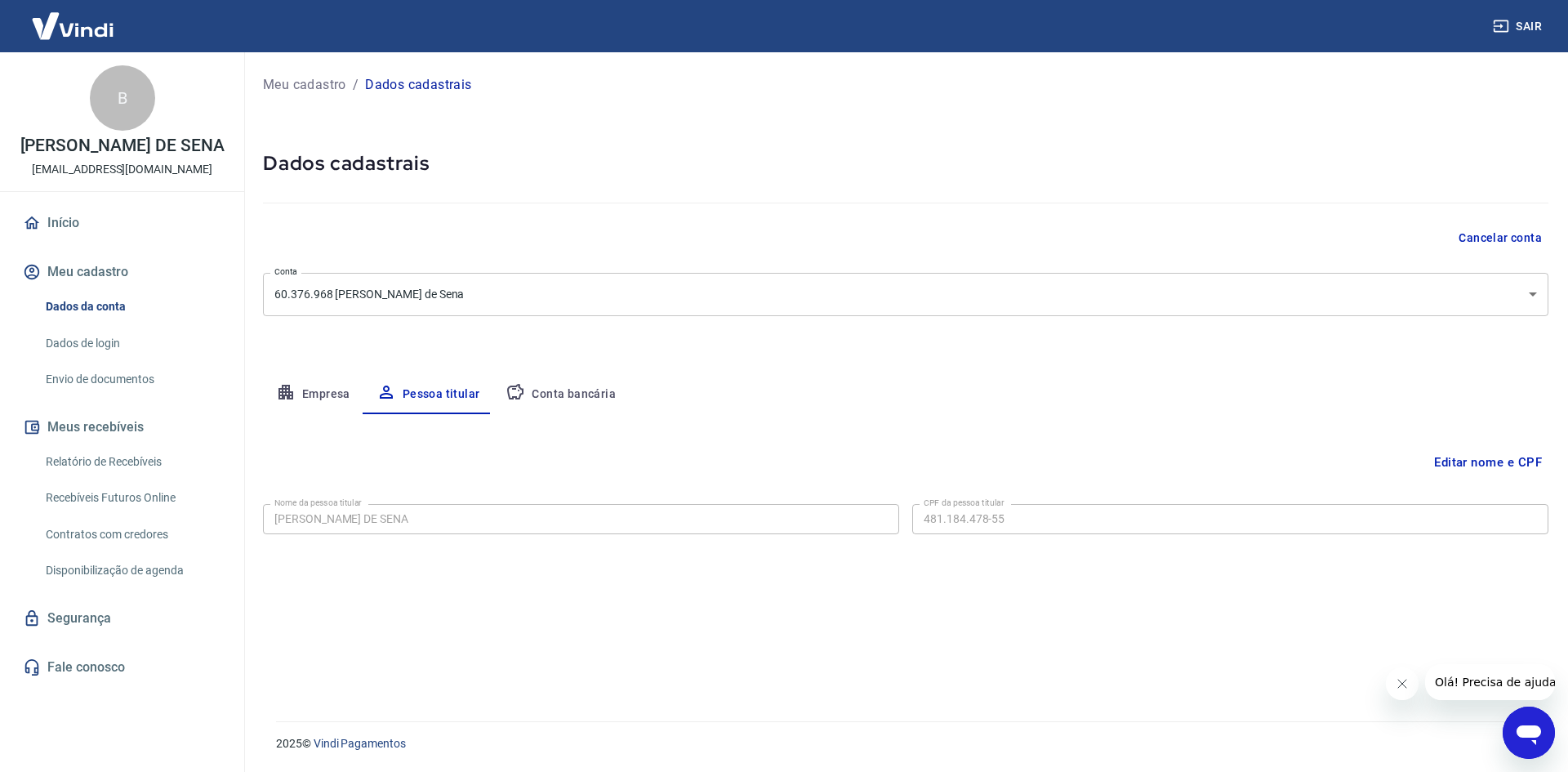
click at [329, 395] on button "Empresa" at bounding box center [313, 395] width 100 height 40
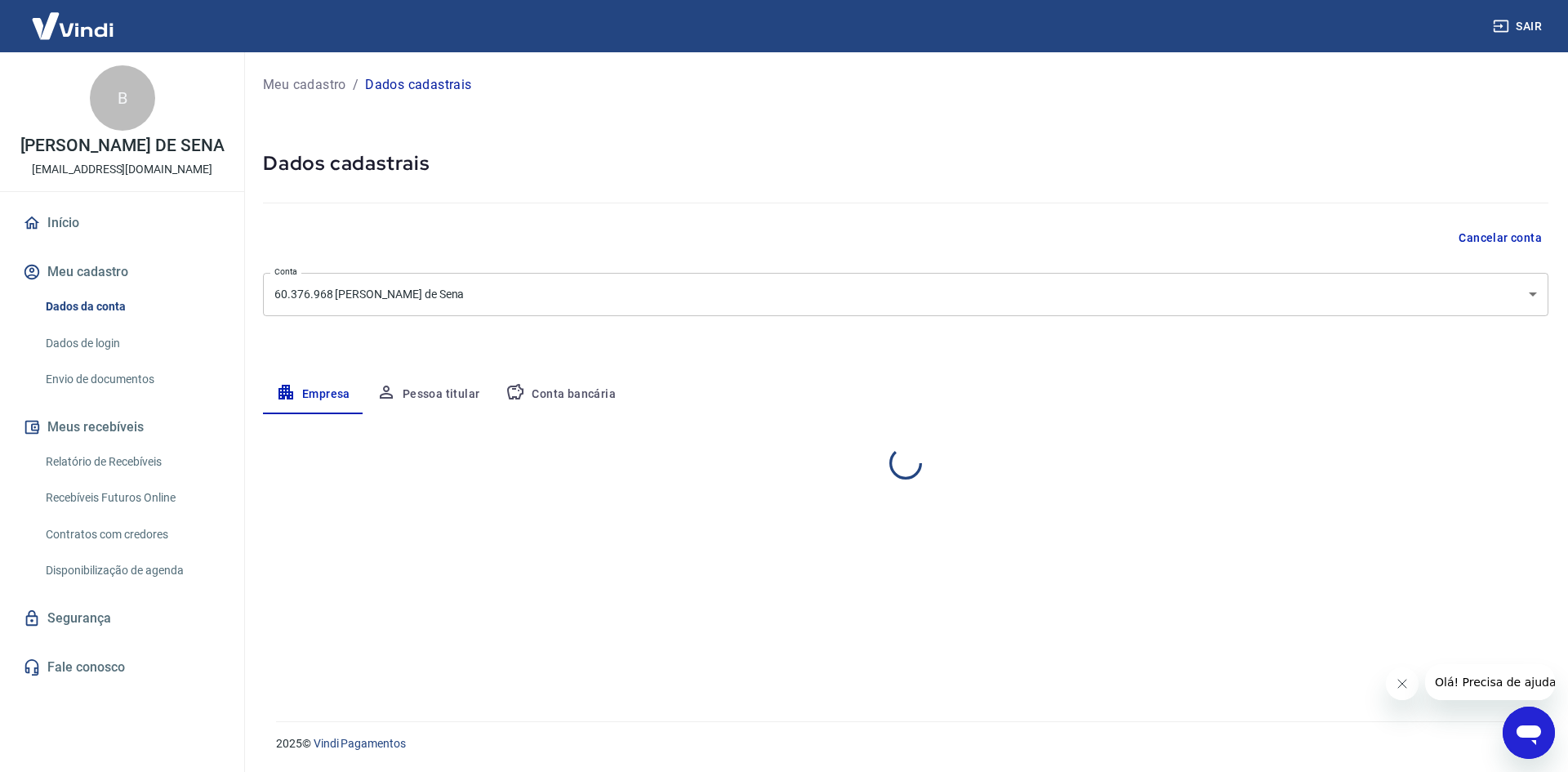
select select "SP"
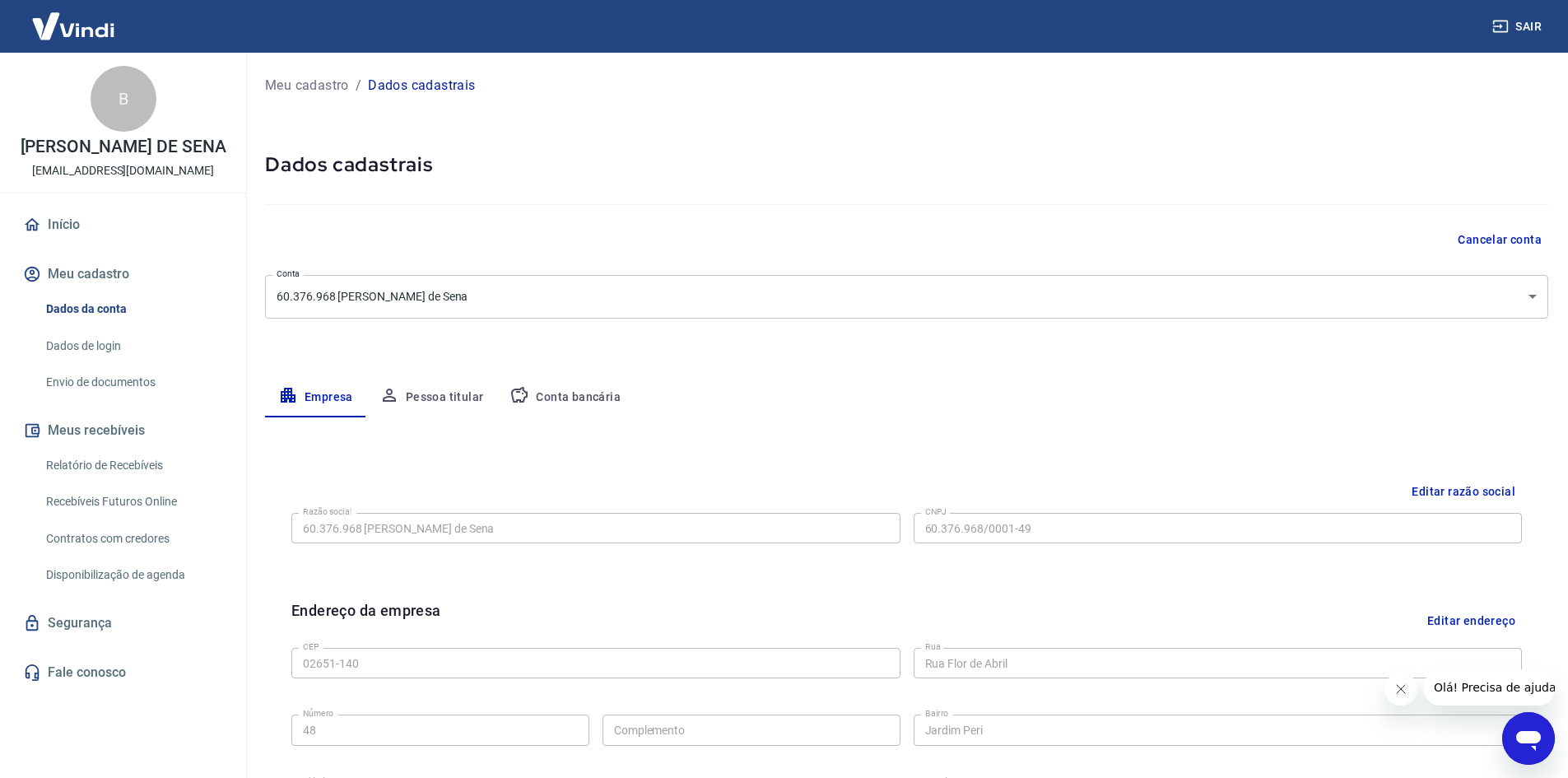
click at [557, 403] on button "Conta bancária" at bounding box center [565, 398] width 138 height 40
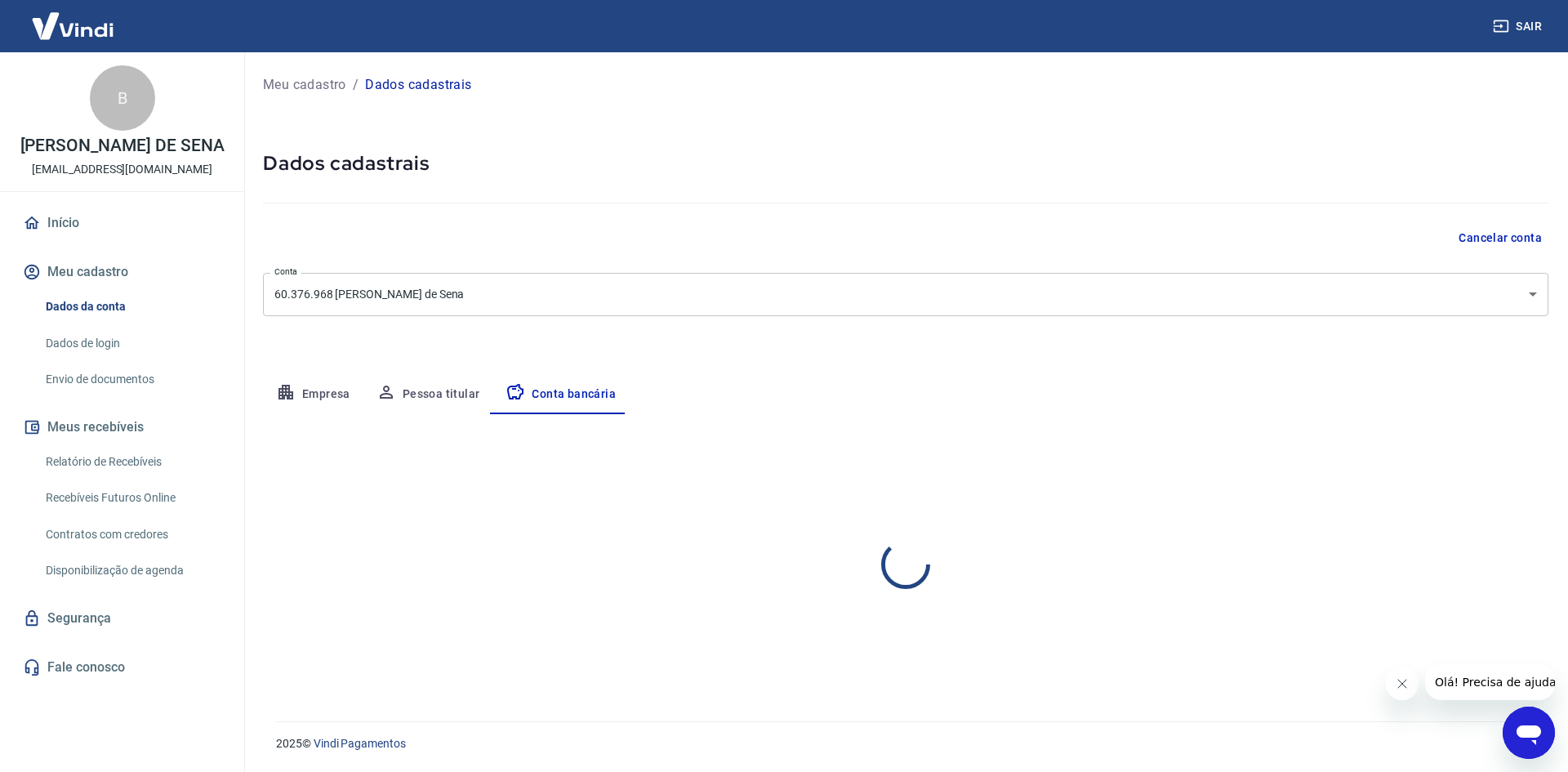
select select "1"
click at [1087, 433] on div "Editar conta bancária Banco 336 - BANCO C6 BANK Banco Tipo de conta Conta Corre…" at bounding box center [905, 548] width 1286 height 268
click at [95, 360] on link "Dados de login" at bounding box center [132, 344] width 185 height 34
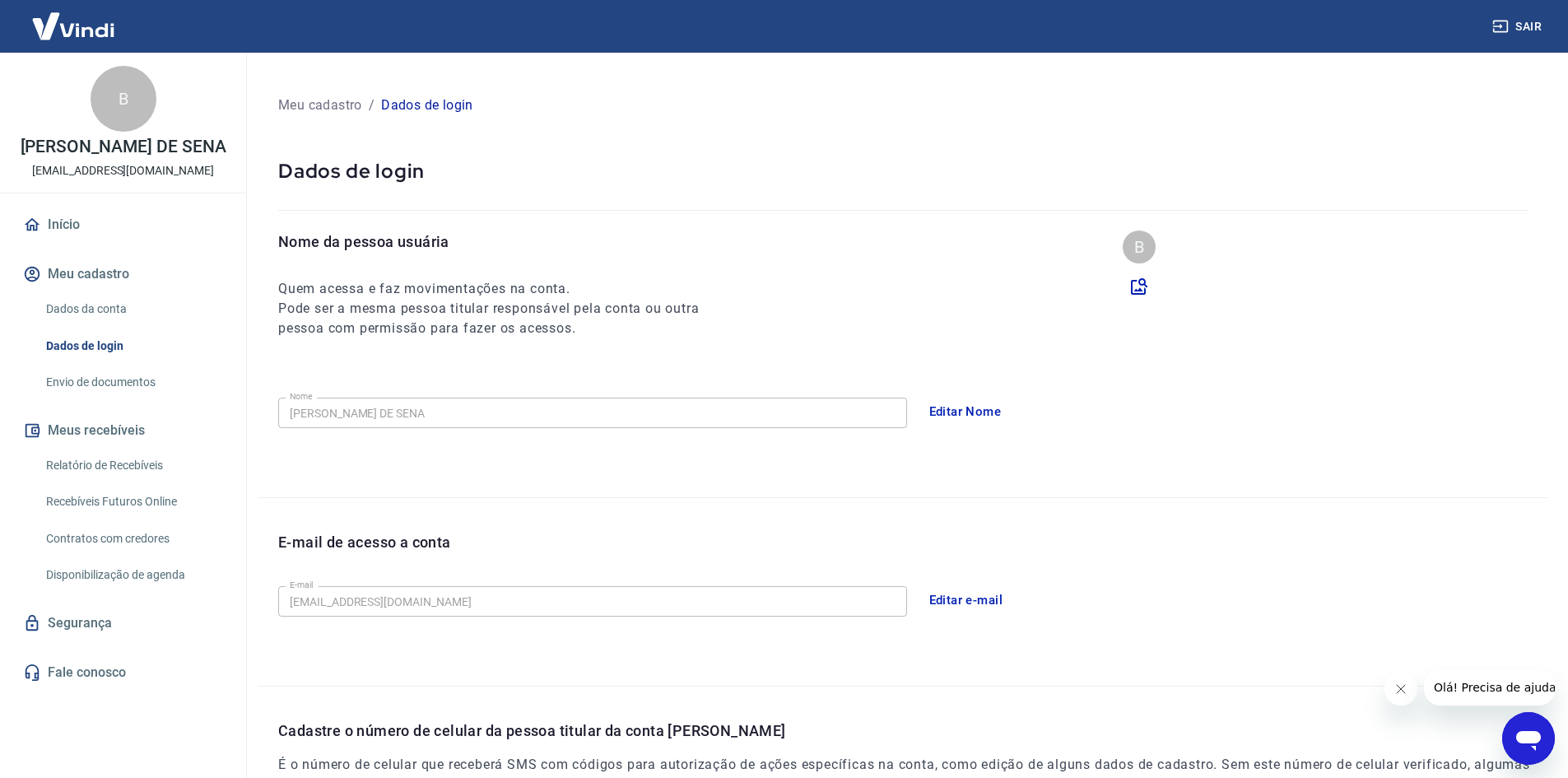
scroll to position [276, 0]
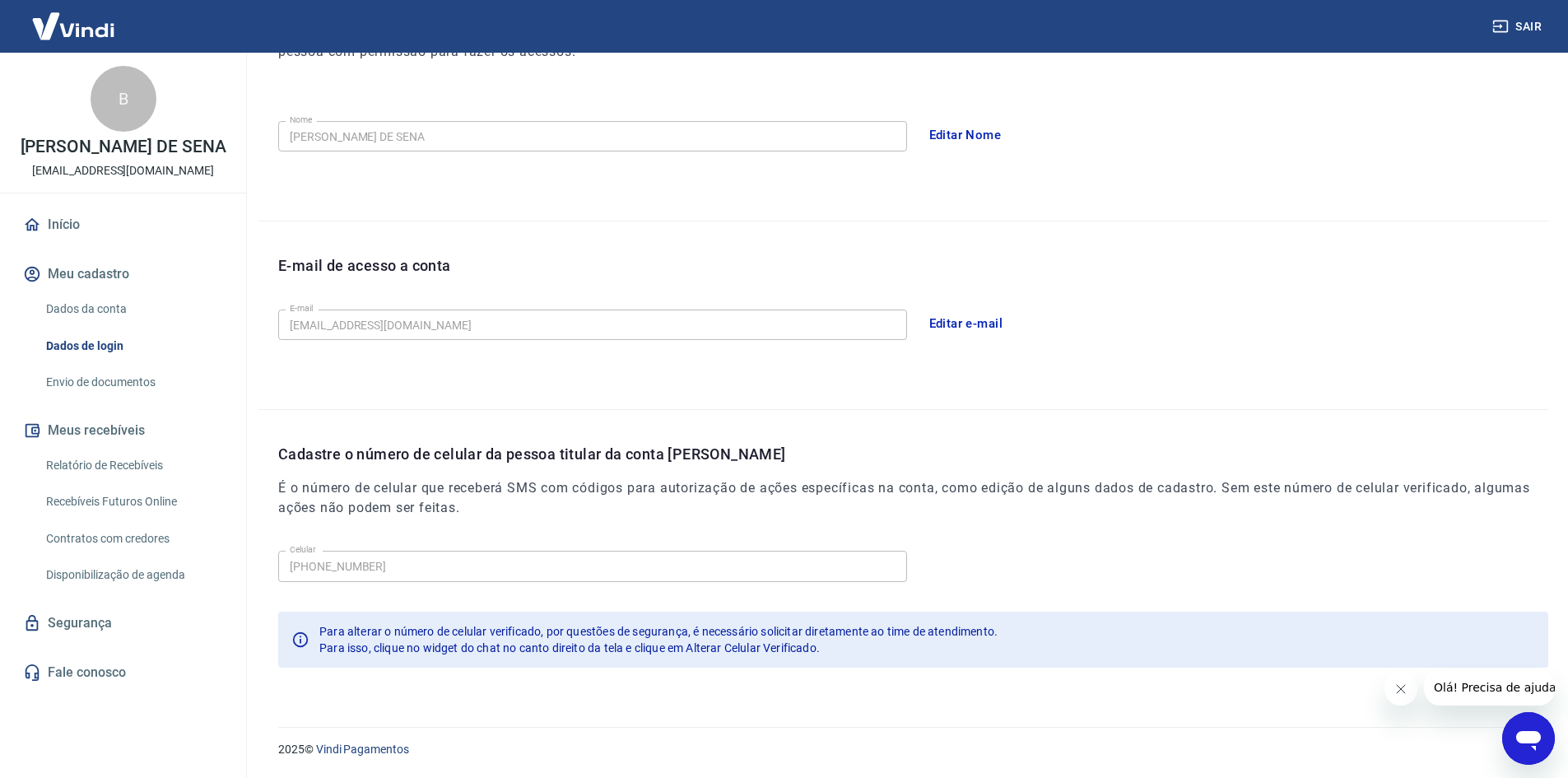
click at [139, 397] on link "Envio de documentos" at bounding box center [133, 382] width 187 height 34
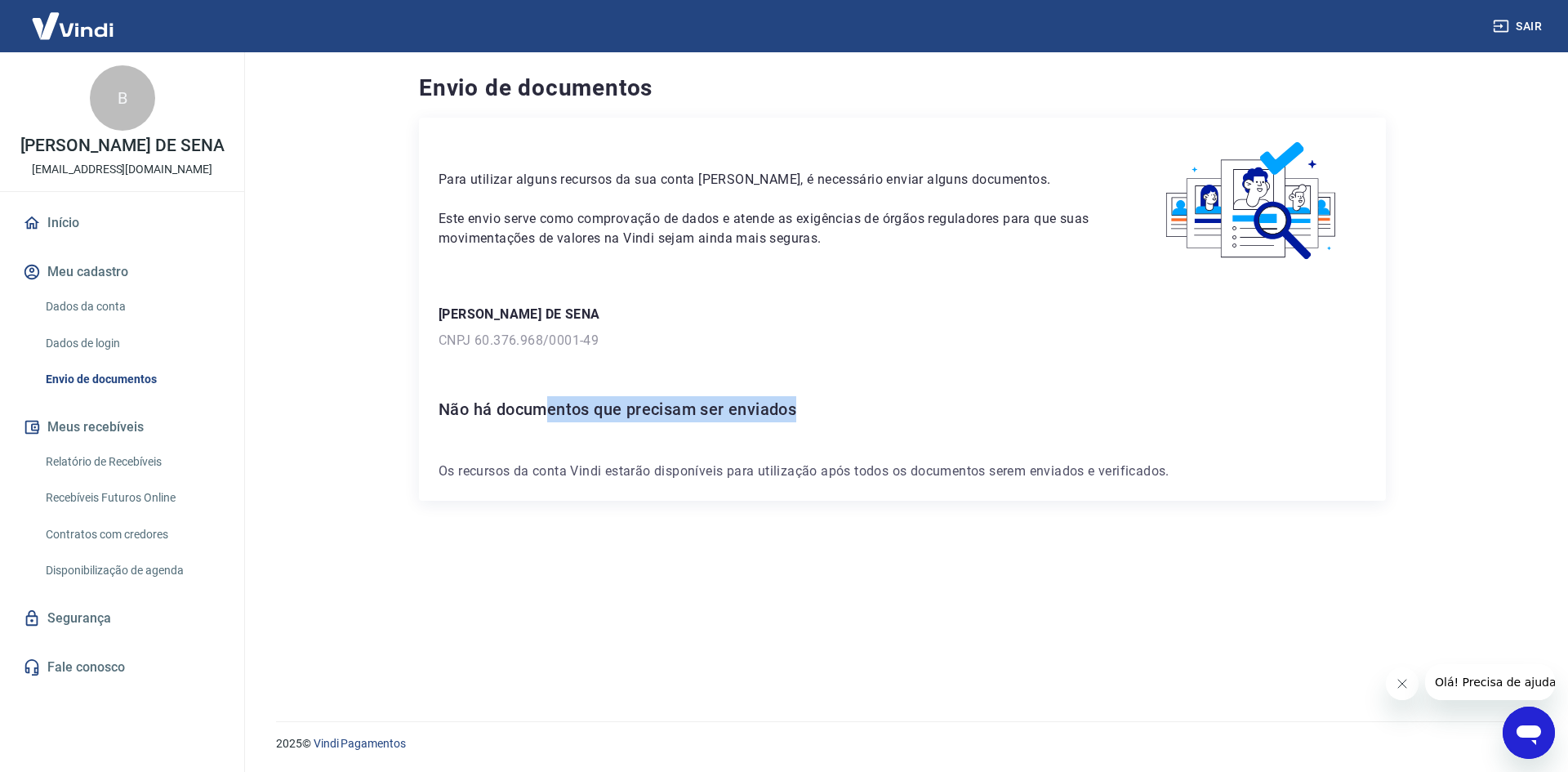
drag, startPoint x: 543, startPoint y: 409, endPoint x: 874, endPoint y: 412, distance: 331.0
click at [874, 412] on h6 "Não há documentos que precisam ser enviados" at bounding box center [903, 409] width 928 height 26
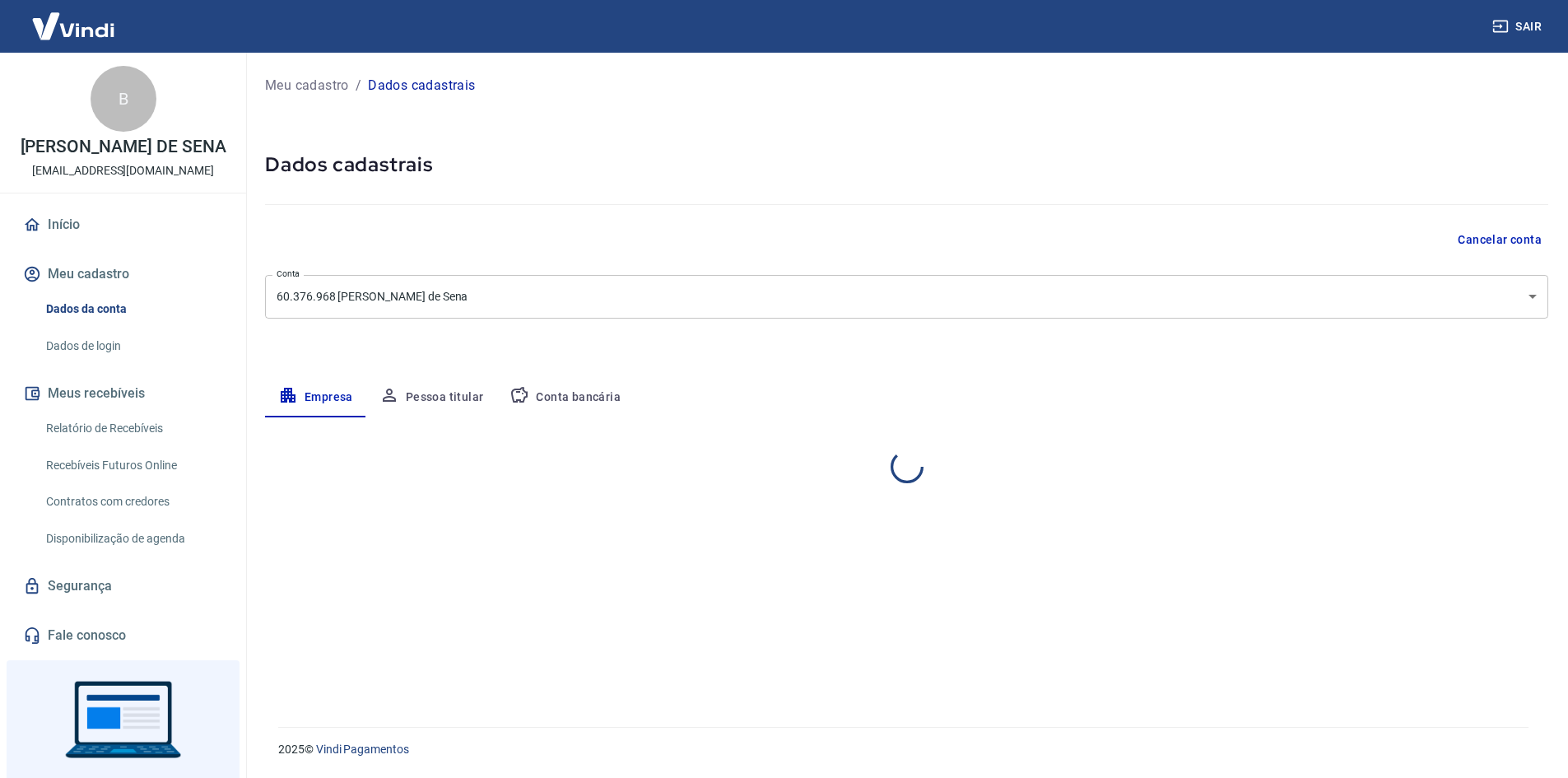
select select "SP"
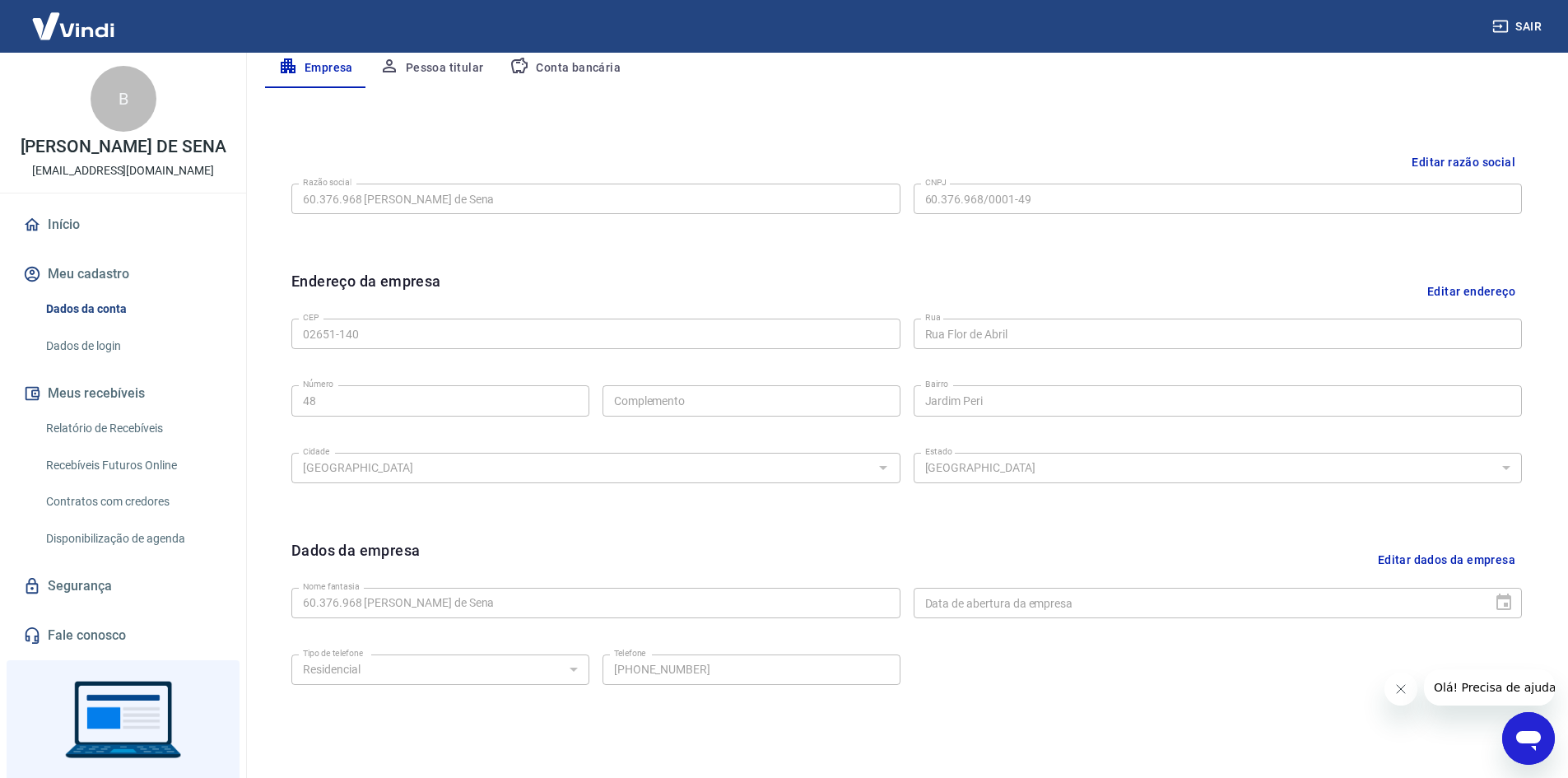
scroll to position [409, 0]
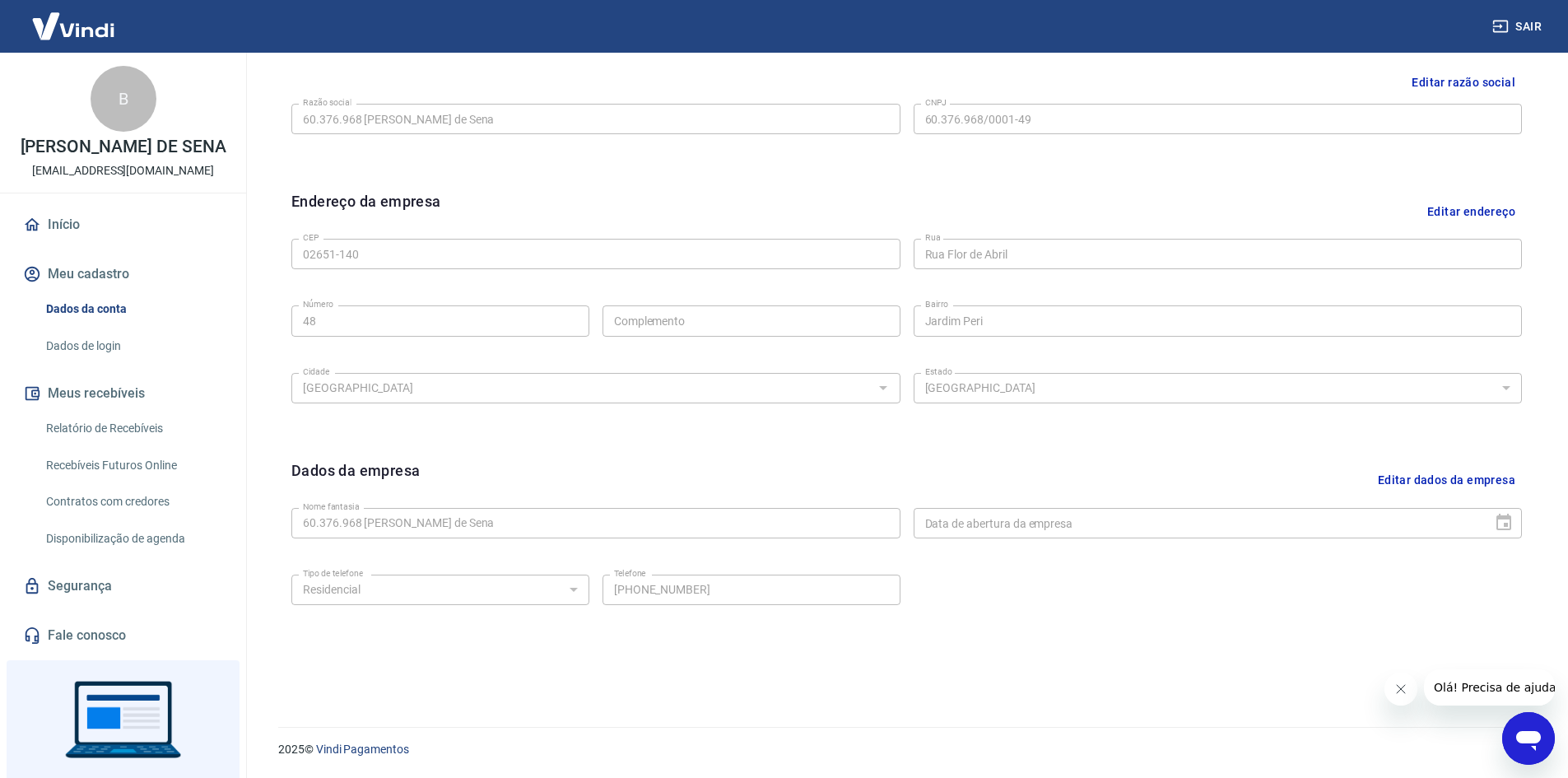
click at [97, 363] on link "Dados de login" at bounding box center [133, 346] width 187 height 34
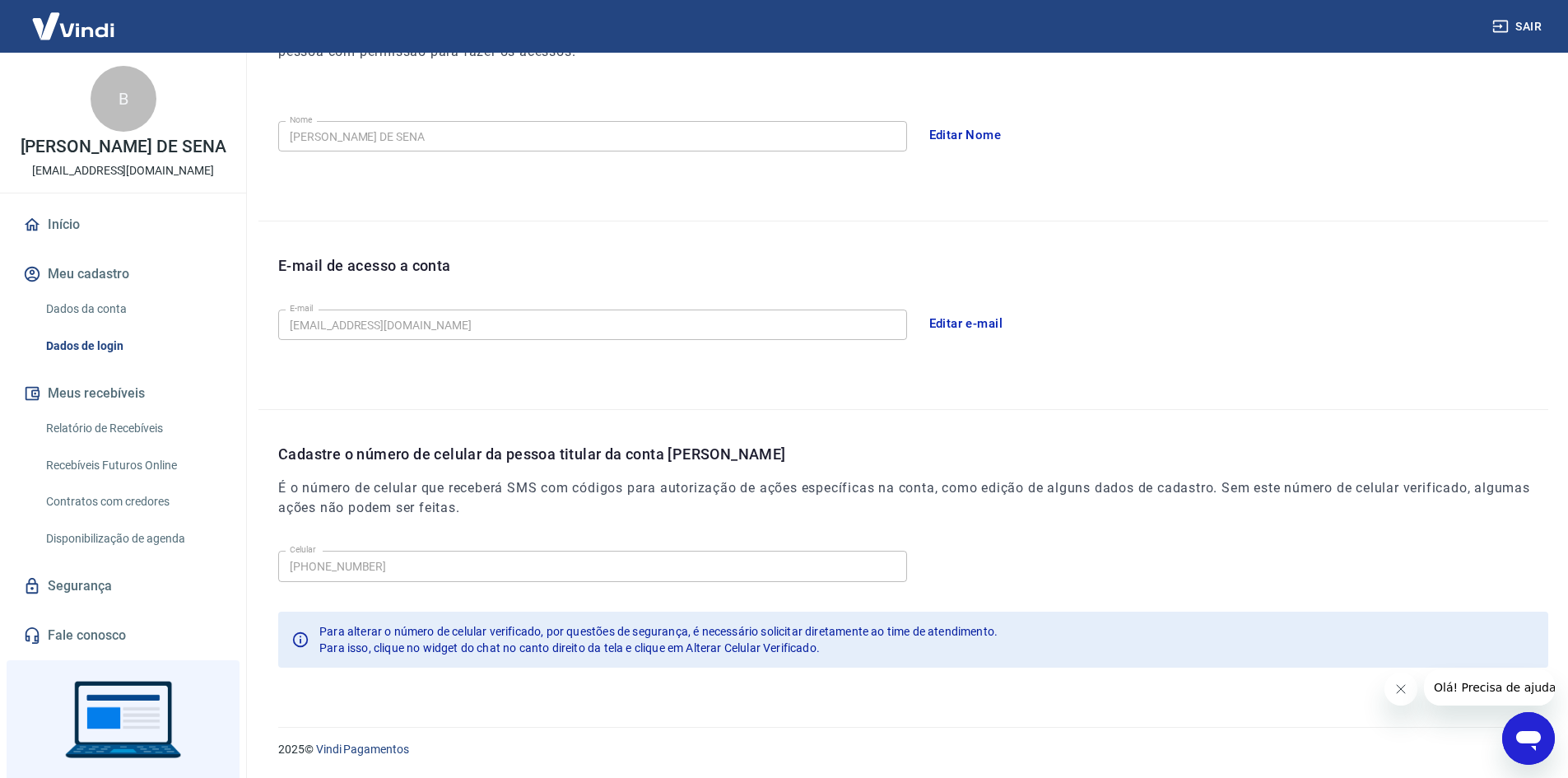
scroll to position [92, 0]
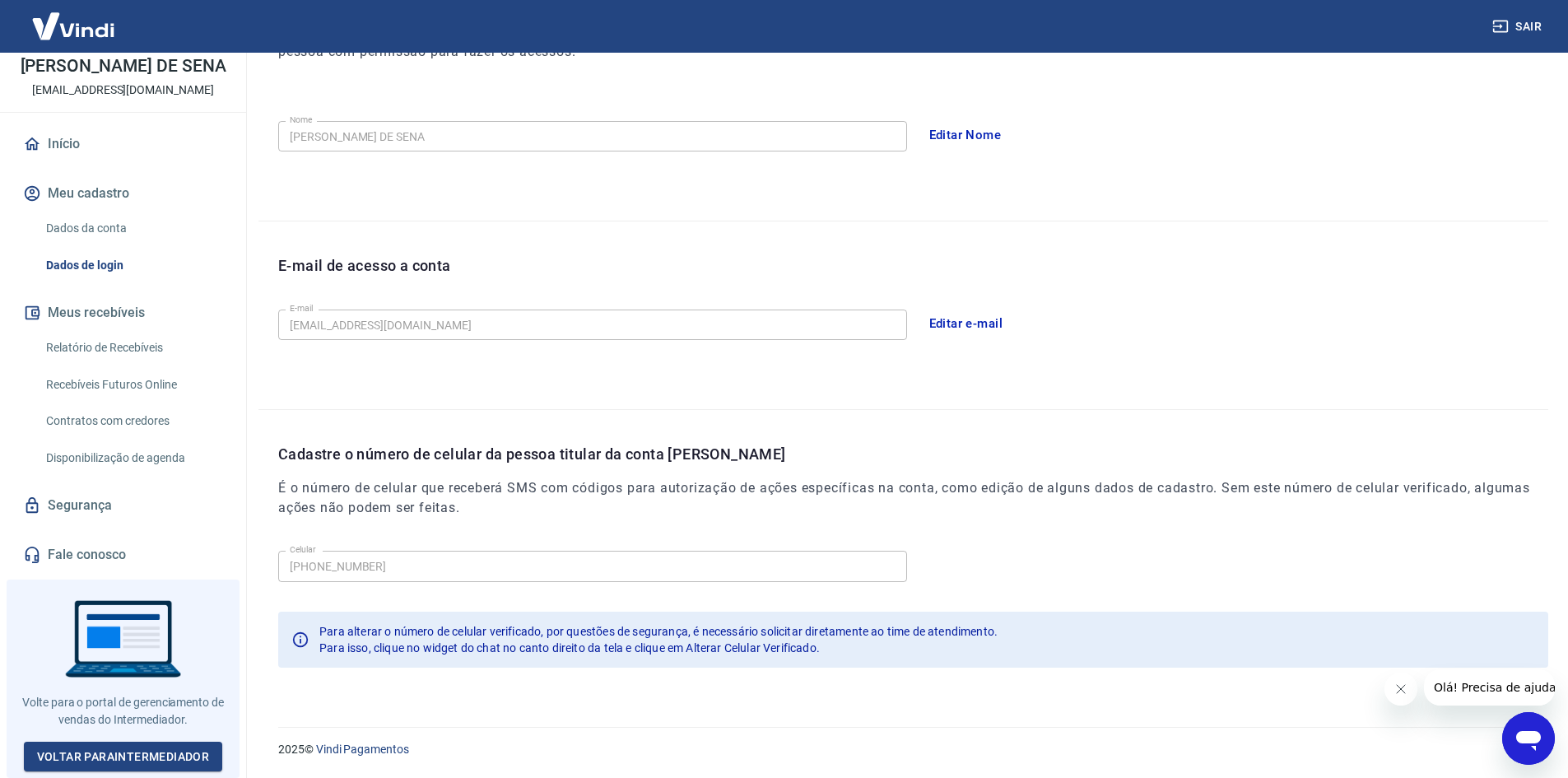
click at [101, 232] on link "Dados da conta" at bounding box center [133, 228] width 187 height 34
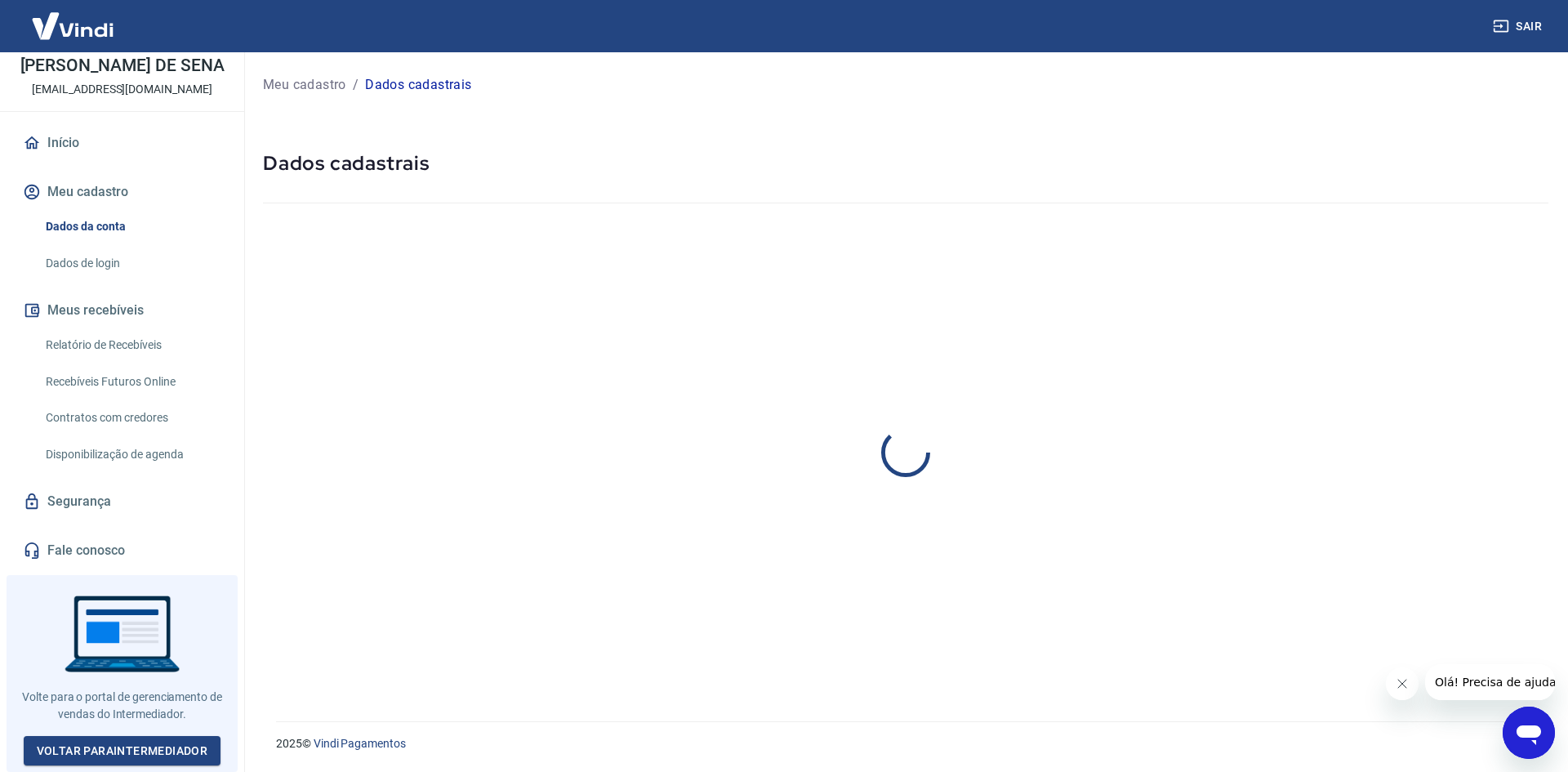
select select "SP"
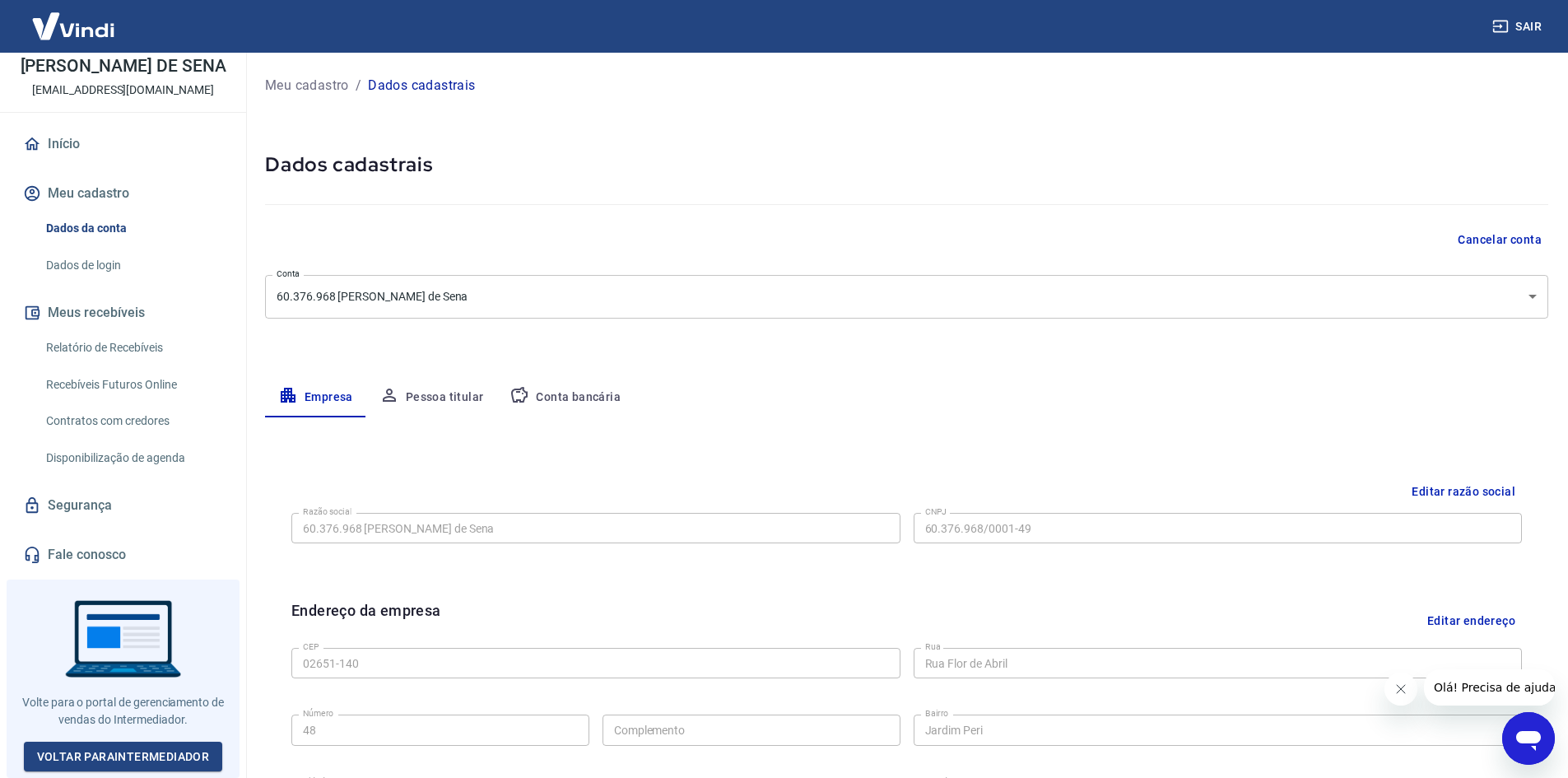
click at [299, 81] on p "Meu cadastro" at bounding box center [306, 86] width 84 height 20
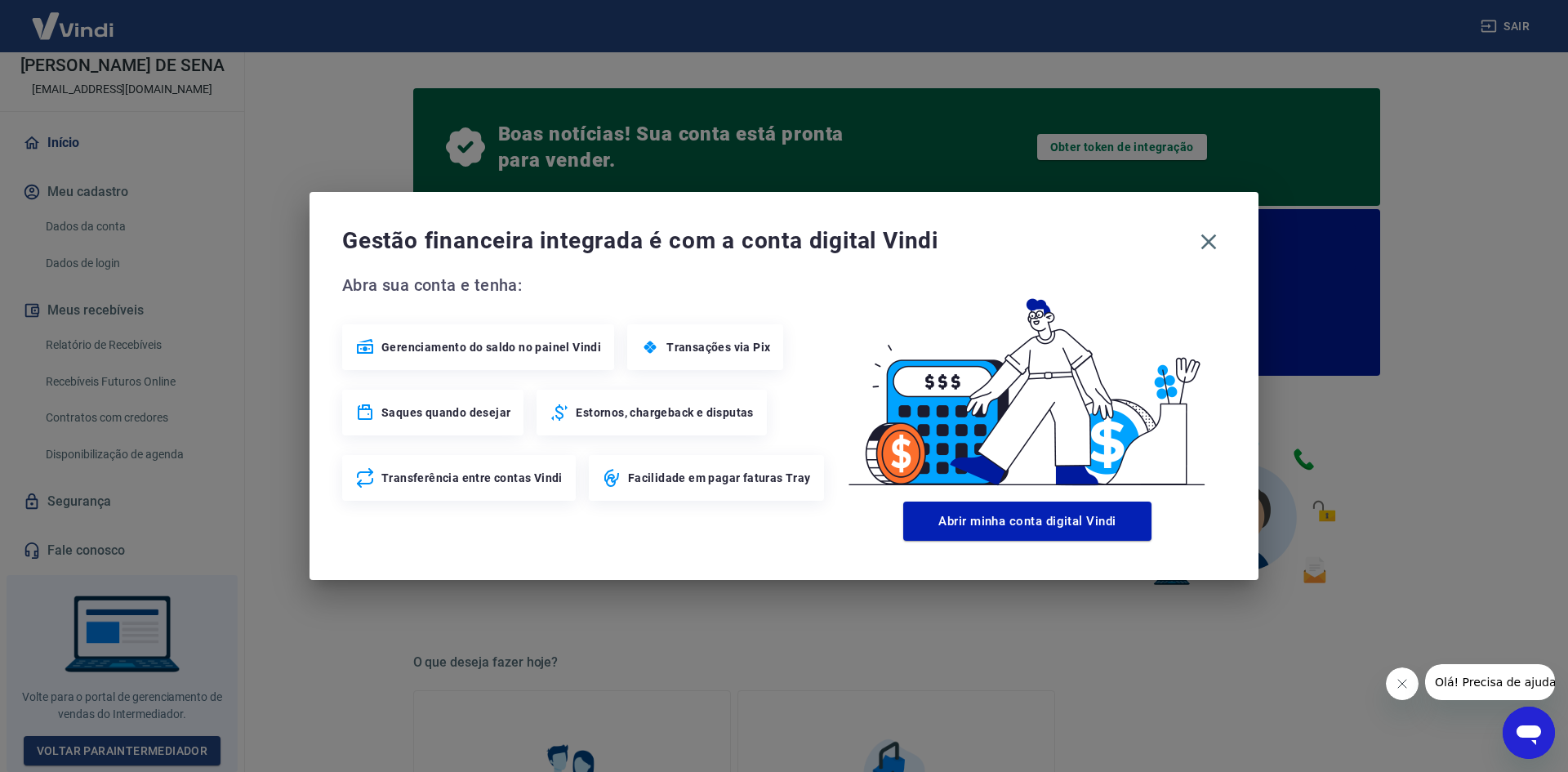
click at [674, 347] on span "Transações via Pix" at bounding box center [718, 348] width 104 height 16
click at [1206, 243] on icon "button" at bounding box center [1209, 242] width 26 height 26
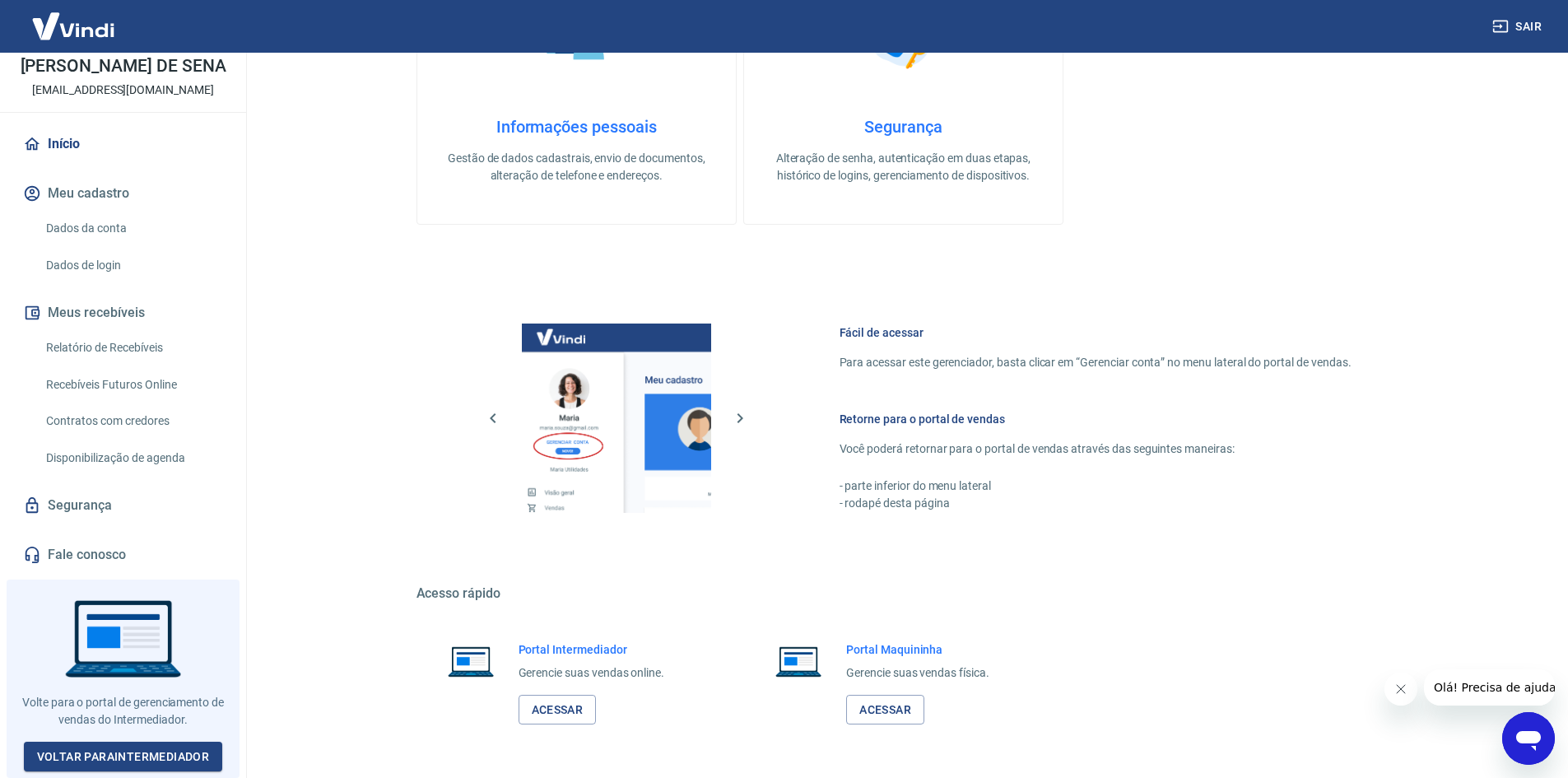
scroll to position [798, 0]
